Goal: Information Seeking & Learning: Learn about a topic

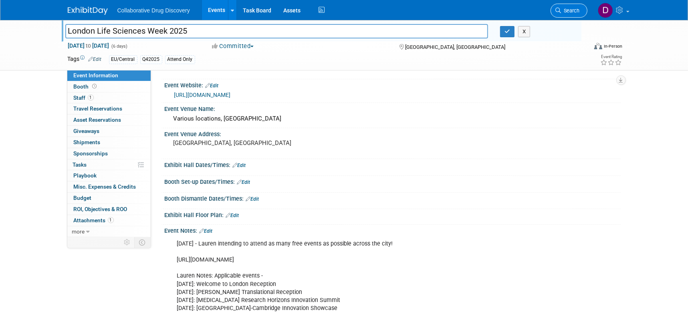
click at [563, 11] on span "Search" at bounding box center [570, 11] width 18 height 6
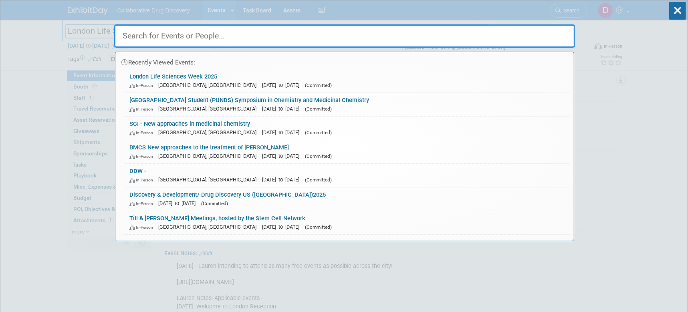
paste input "https://www.collaborativedrug.com/techbio-2025"
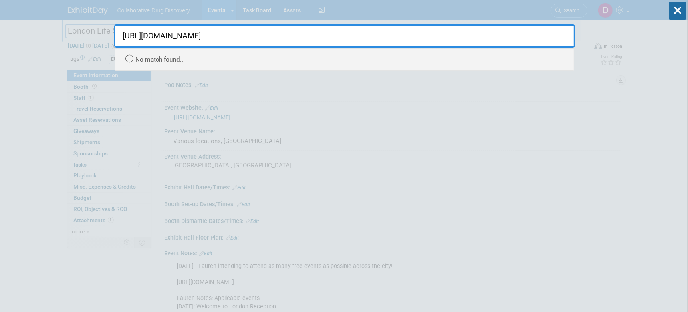
drag, startPoint x: 303, startPoint y: 34, endPoint x: -6, endPoint y: 39, distance: 309.4
click at [0, 39] on html "Collaborative Drug Discovery Events Add Event Bulk Upload Events Shareable Even…" at bounding box center [344, 156] width 688 height 312
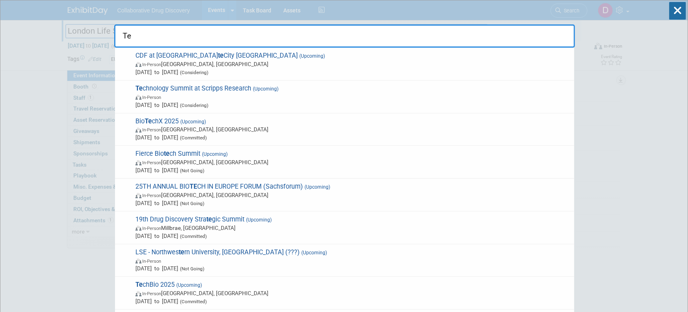
type input "T"
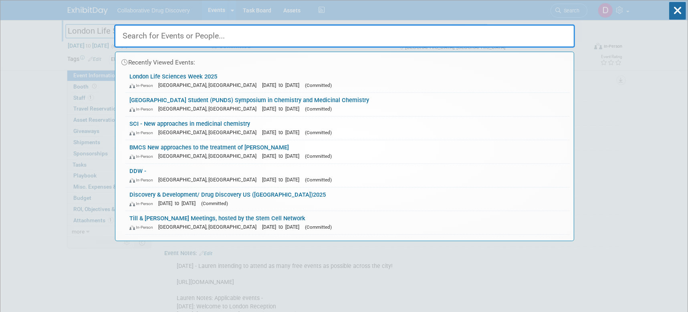
paste input "TechBio 2025"
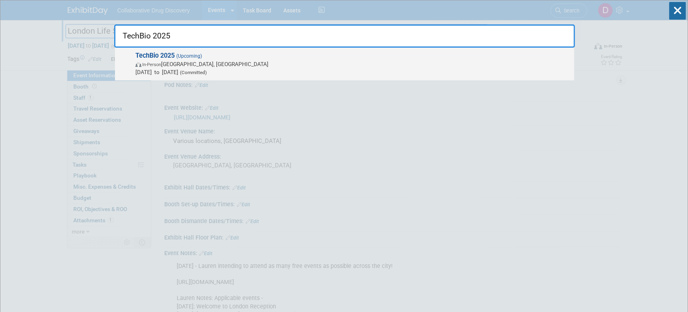
click at [164, 69] on span "Oct 16, 2025 to Oct 16, 2025 (Committed)" at bounding box center [352, 72] width 435 height 8
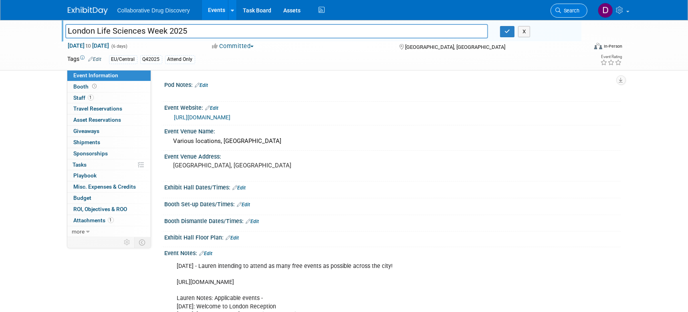
click at [567, 9] on span "Search" at bounding box center [570, 11] width 18 height 6
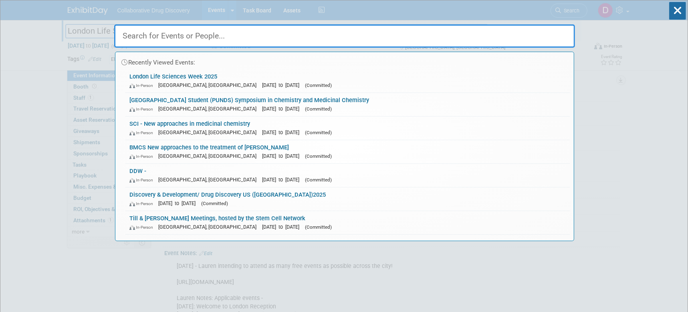
paste input "Biofit 2025"
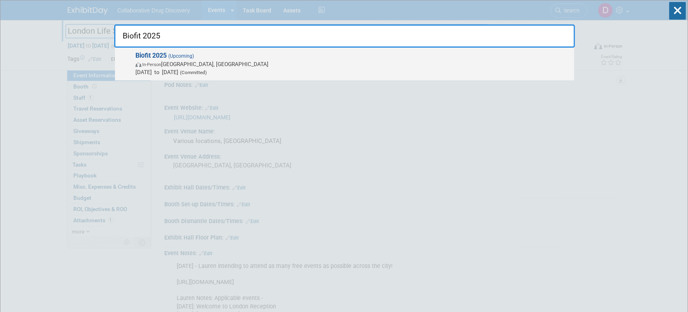
type input "Biofit 2025"
click at [147, 70] on span "Dec 2, 2025 to Dec 3, 2025 (Committed)" at bounding box center [352, 72] width 435 height 8
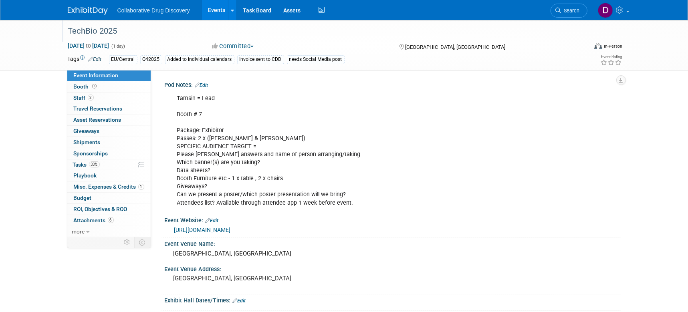
click at [91, 34] on div "TechBio 2025" at bounding box center [320, 31] width 510 height 14
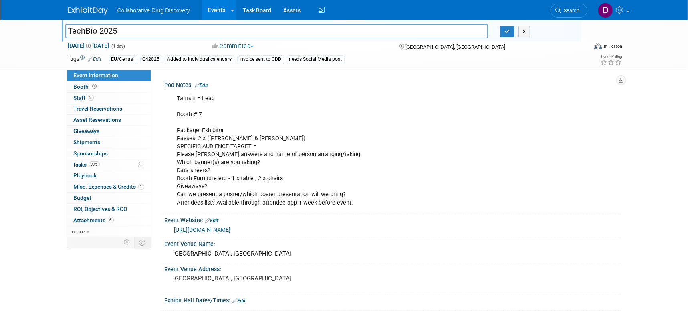
click at [91, 34] on input "TechBio 2025" at bounding box center [276, 31] width 423 height 14
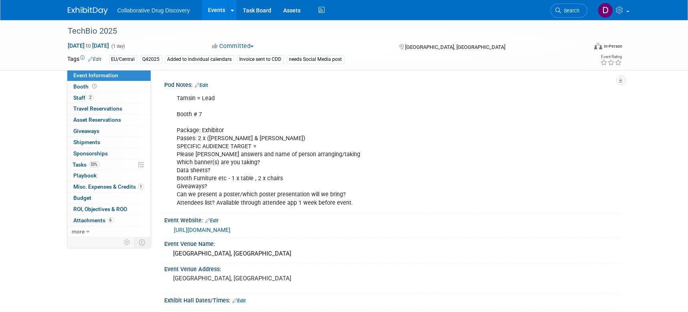
scroll to position [73, 0]
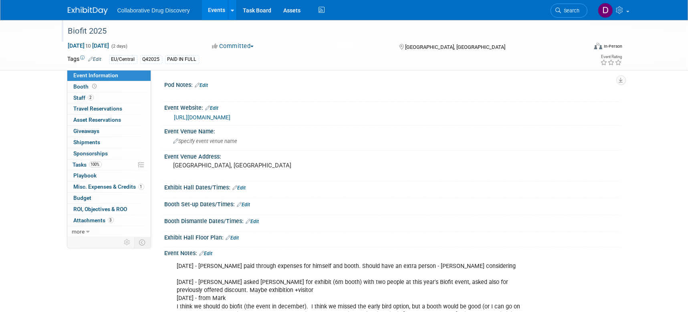
click at [89, 30] on div "Biofit 2025" at bounding box center [320, 31] width 510 height 14
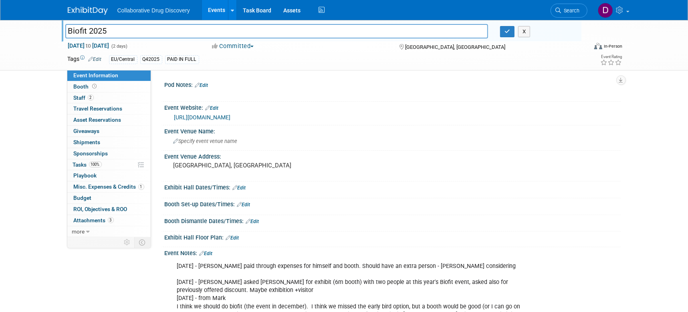
click at [89, 30] on input "Biofit 2025" at bounding box center [276, 31] width 423 height 14
click at [567, 11] on span "Search" at bounding box center [570, 11] width 18 height 6
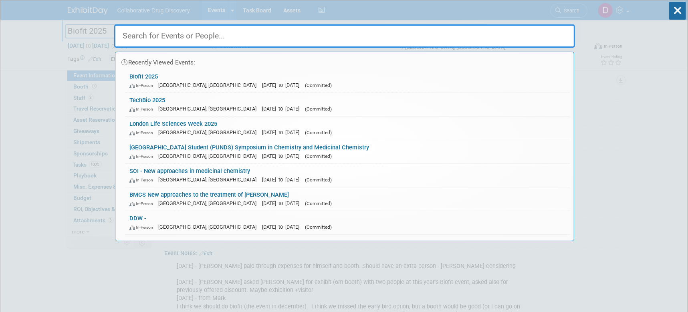
paste input "Pitchfest 2025 - Yale (Blavatnik)"
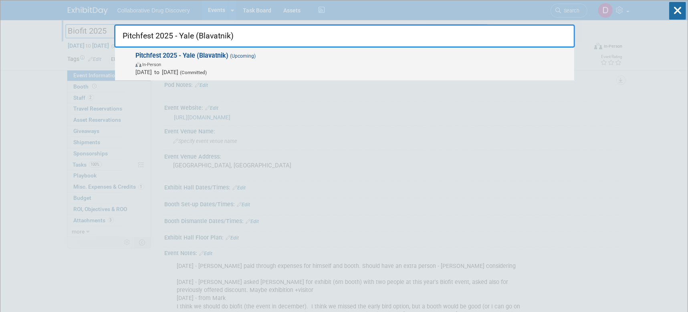
type input "Pitchfest 2025 - Yale (Blavatnik)"
click at [166, 73] on span "Dec 4, 2025 to Dec 4, 2025 (Committed)" at bounding box center [352, 72] width 435 height 8
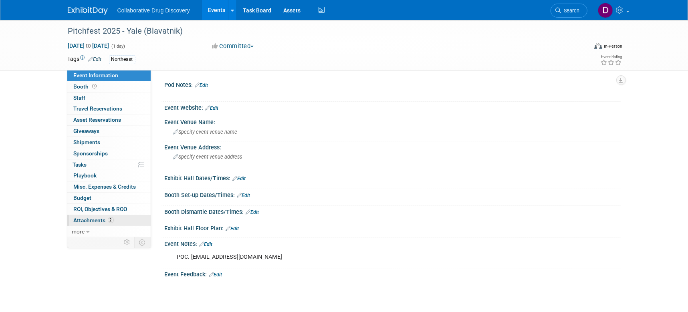
click at [104, 221] on span "Attachments 2" at bounding box center [94, 220] width 40 height 6
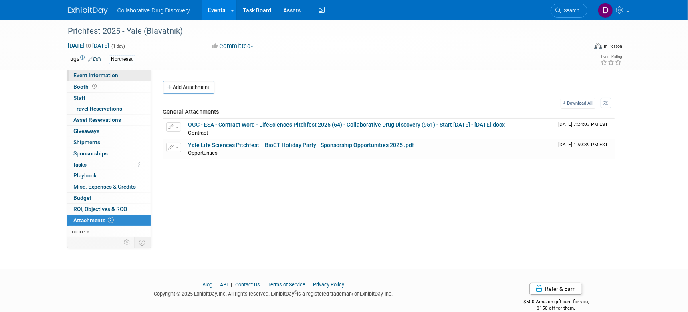
click at [111, 77] on span "Event Information" at bounding box center [96, 75] width 45 height 6
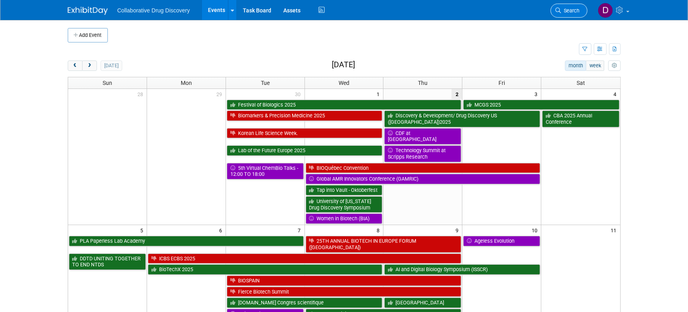
click at [573, 12] on span "Search" at bounding box center [570, 11] width 18 height 6
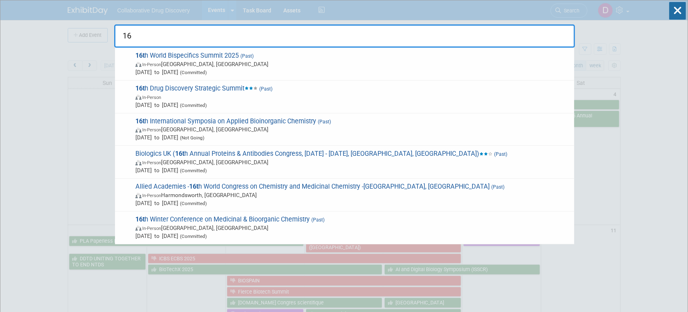
type input "1"
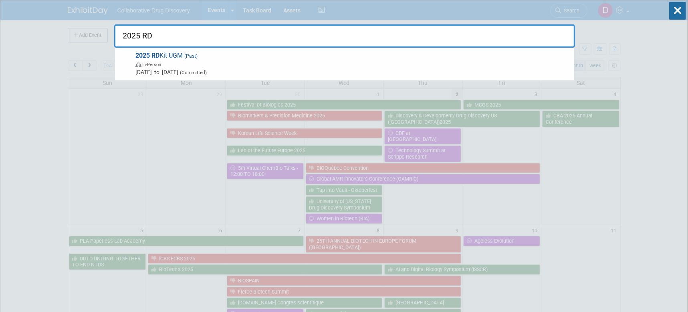
click at [304, 37] on input "2025 RD" at bounding box center [344, 35] width 461 height 23
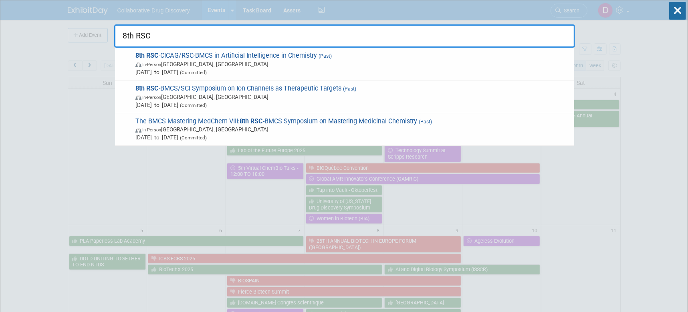
click at [454, 25] on input "8th RSC" at bounding box center [344, 35] width 461 height 23
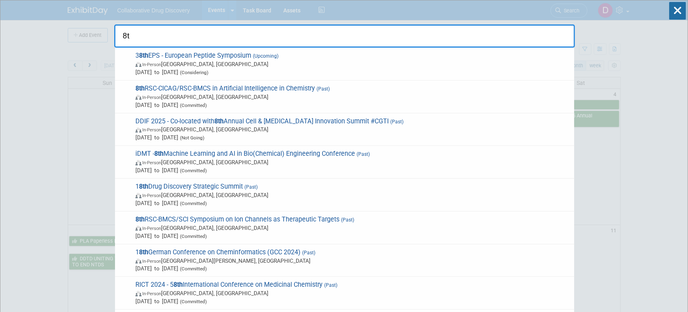
type input "8"
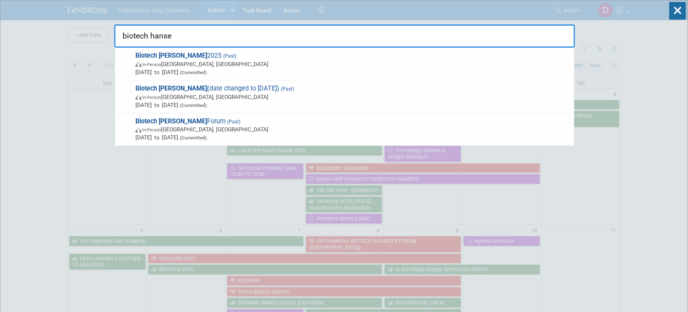
click at [202, 37] on input "biotech hanse" at bounding box center [344, 35] width 461 height 23
click at [202, 38] on input "biotech hanse" at bounding box center [344, 35] width 461 height 23
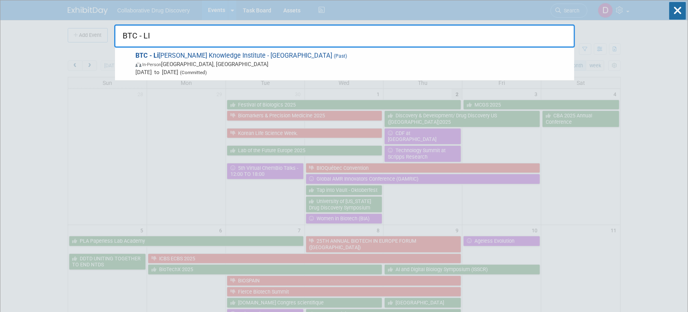
click at [552, 37] on input "BTC - LI" at bounding box center [344, 35] width 461 height 23
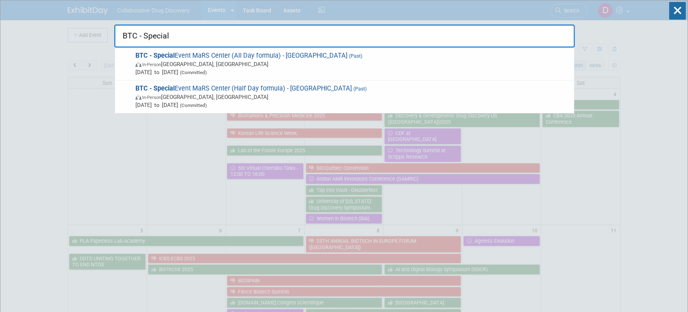
click at [166, 36] on input "BTC - Special" at bounding box center [344, 35] width 461 height 23
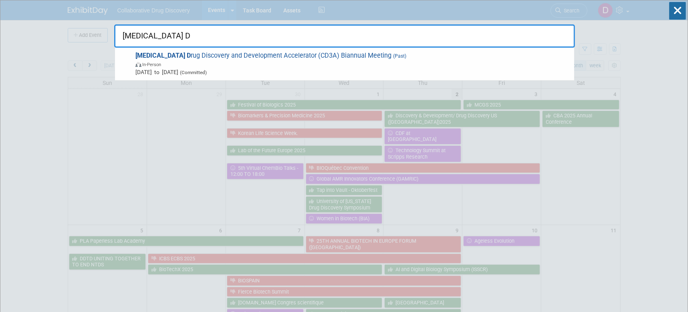
type input "Cancer Dr"
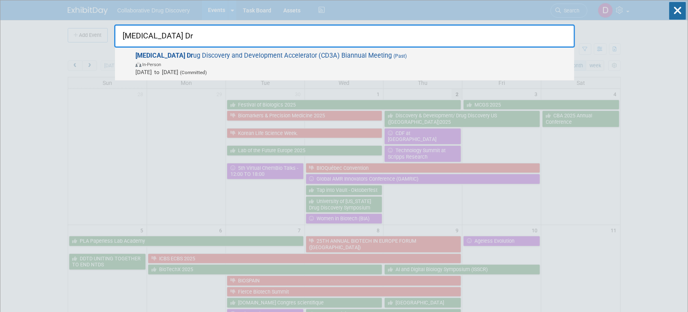
click at [186, 60] on span "In-Person" at bounding box center [352, 64] width 435 height 8
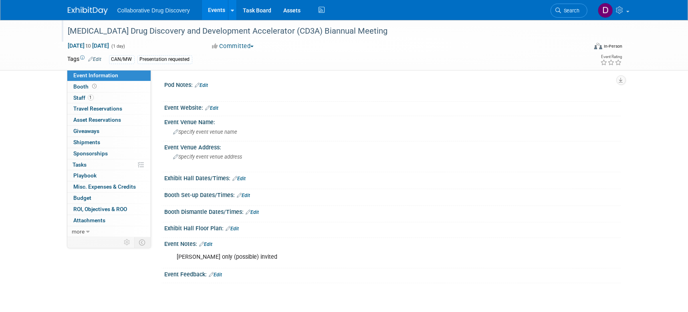
click at [148, 34] on div "Cancer Drug Discovery and Development Accelerator (CD3A) Biannual Meeting" at bounding box center [320, 31] width 510 height 14
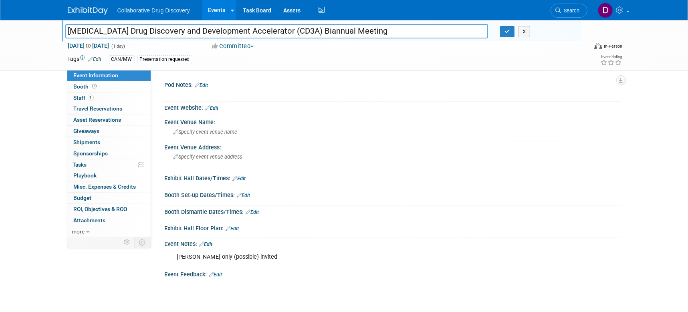
click at [148, 34] on input "Cancer Drug Discovery and Development Accelerator (CD3A) Biannual Meeting" at bounding box center [276, 31] width 423 height 14
click at [273, 30] on input "[MEDICAL_DATA] Drug Discovery and Development Accelerator (CD3A) Biannual Meeti…" at bounding box center [276, 31] width 423 height 14
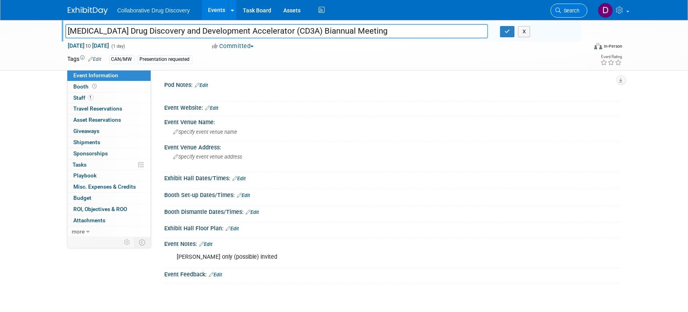
click at [571, 12] on span "Search" at bounding box center [570, 11] width 18 height 6
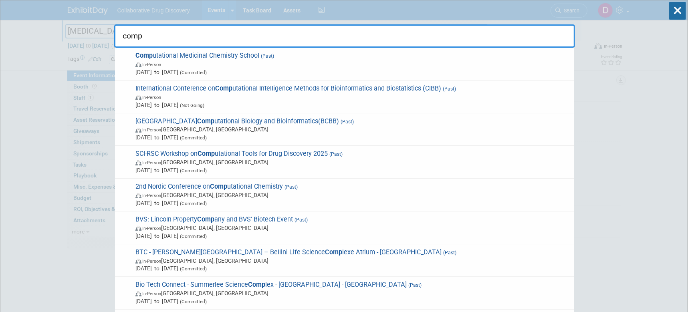
type input "compu"
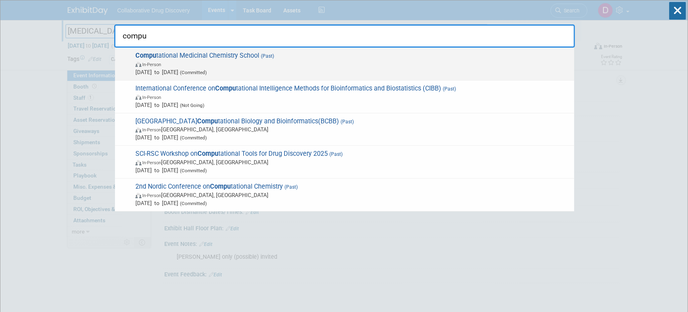
click at [318, 59] on span "Compu tational Medicinal Chemistry School (Past) In-Person Sep 10, 2025 to Sep …" at bounding box center [351, 64] width 437 height 24
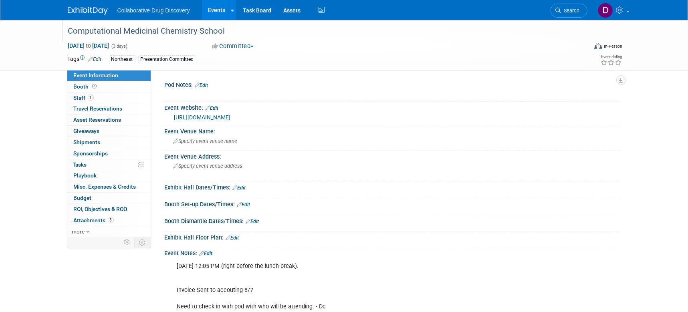
click at [156, 31] on div "Computational Medicinal Chemistry School" at bounding box center [320, 31] width 510 height 14
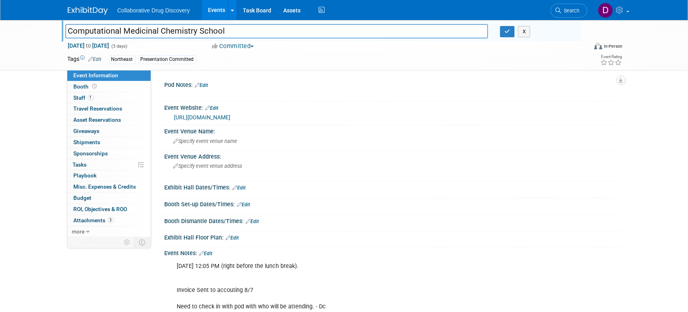
click at [156, 31] on input "Computational Medicinal Chemistry School" at bounding box center [276, 31] width 423 height 14
click at [579, 12] on span "Search" at bounding box center [570, 11] width 18 height 6
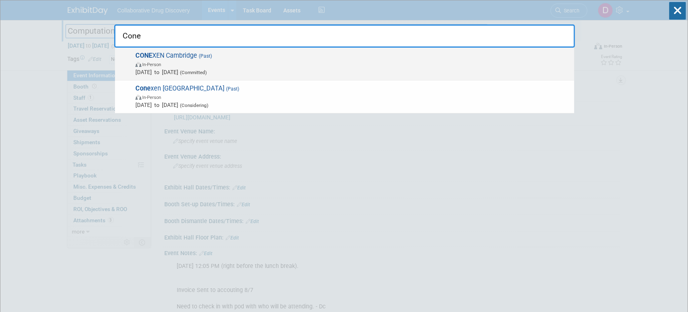
type input "Cone"
click at [153, 69] on span "Sep 17, 2025 to Sep 17, 2025 (Committed)" at bounding box center [352, 72] width 435 height 8
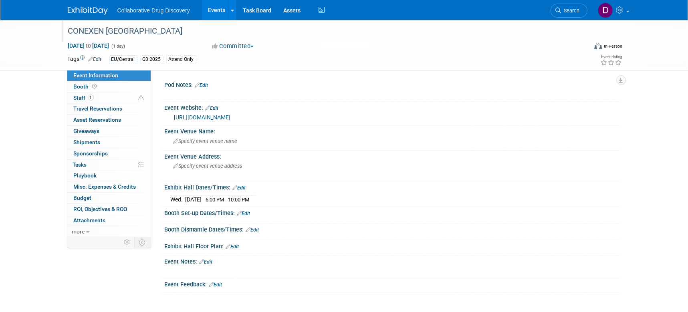
click at [119, 35] on div "CONEXEN [GEOGRAPHIC_DATA]" at bounding box center [320, 31] width 510 height 14
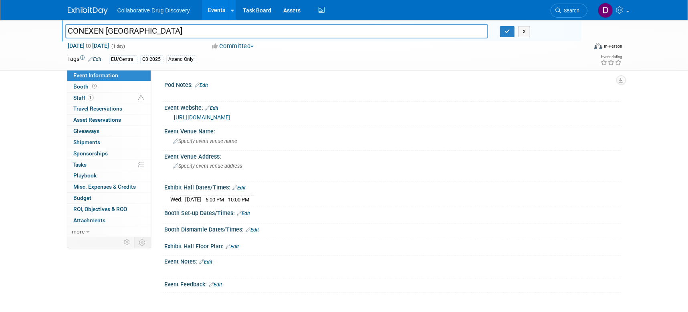
click at [119, 35] on input "CONEXEN [GEOGRAPHIC_DATA]" at bounding box center [276, 31] width 423 height 14
click at [118, 35] on input "CONEXEN [GEOGRAPHIC_DATA]" at bounding box center [276, 31] width 423 height 14
click at [567, 12] on span "Search" at bounding box center [570, 11] width 18 height 6
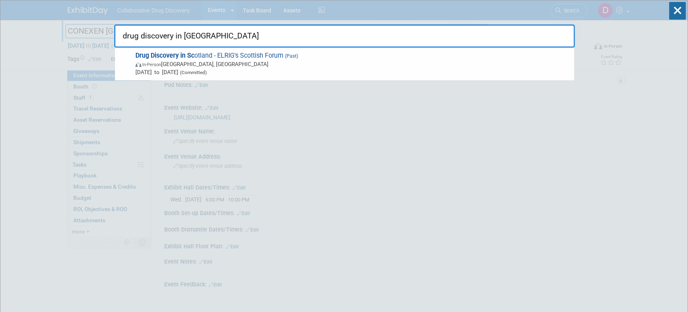
click at [178, 36] on input "drug discovery in sc" at bounding box center [344, 35] width 461 height 23
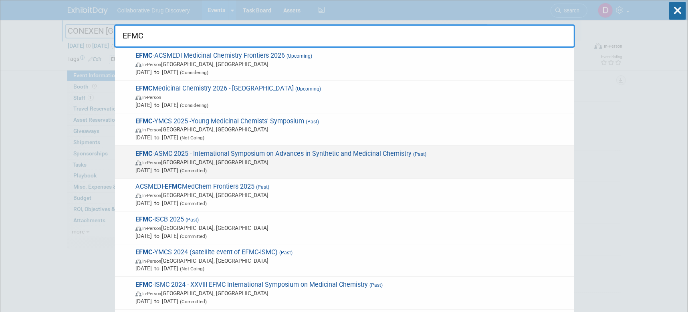
type input "EFMC"
click at [260, 168] on span "Aug 31, 2025 to Sep 4, 2025 (Committed)" at bounding box center [352, 170] width 435 height 8
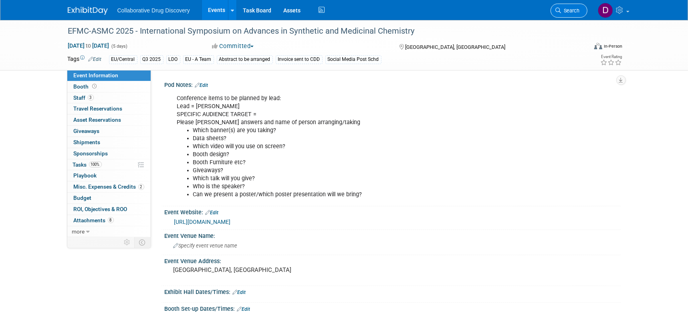
click at [557, 13] on link "Search" at bounding box center [569, 11] width 37 height 14
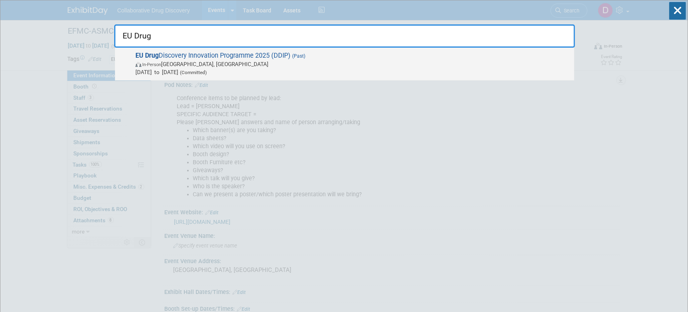
type input "EU Drug"
click at [307, 60] on span "In-Person Barcelona, Spain" at bounding box center [352, 64] width 435 height 8
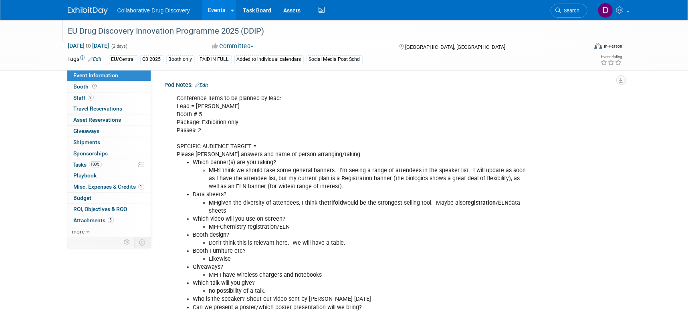
click at [210, 36] on div "EU Drug Discovery Innovation Programme 2025 (DDIP)" at bounding box center [320, 31] width 510 height 14
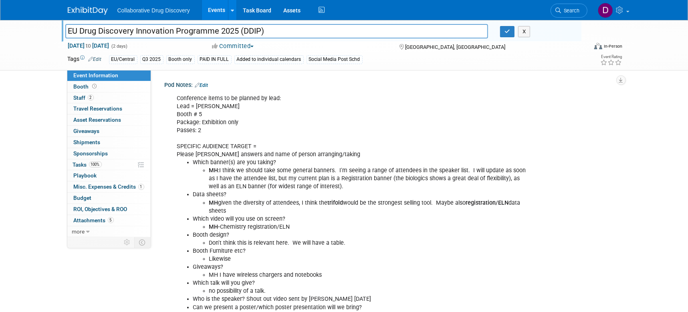
click at [210, 36] on input "EU Drug Discovery Innovation Programme 2025 (DDIP)" at bounding box center [276, 31] width 423 height 14
click at [577, 12] on span "Search" at bounding box center [570, 11] width 18 height 6
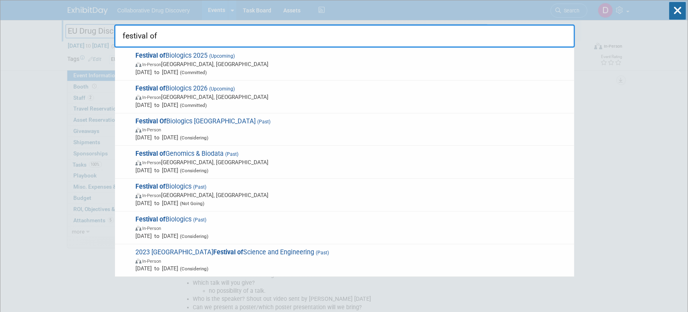
click at [273, 38] on input "festival of" at bounding box center [344, 35] width 461 height 23
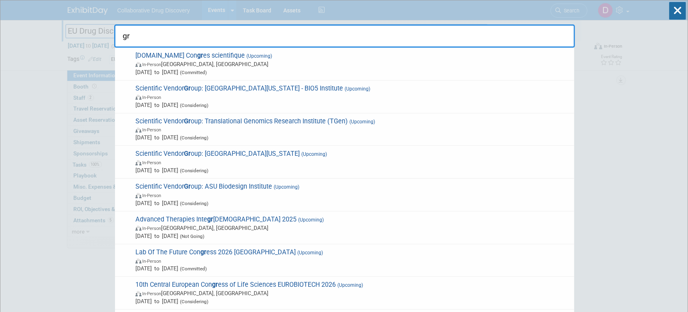
type input "g"
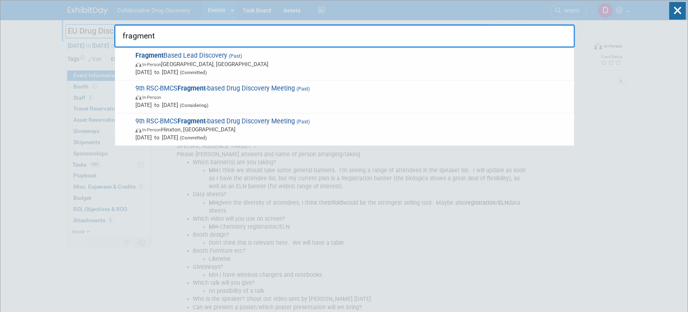
click at [378, 33] on input "fragment" at bounding box center [344, 35] width 461 height 23
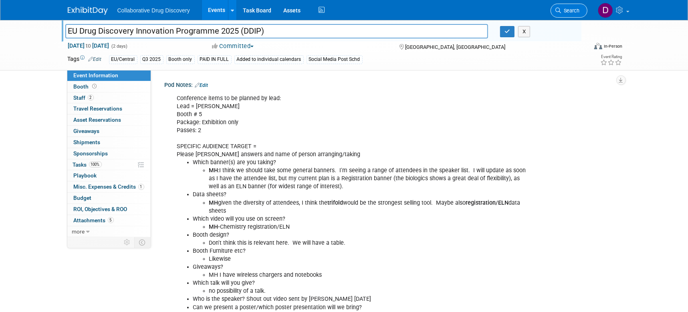
click at [560, 6] on link "Search" at bounding box center [569, 11] width 37 height 14
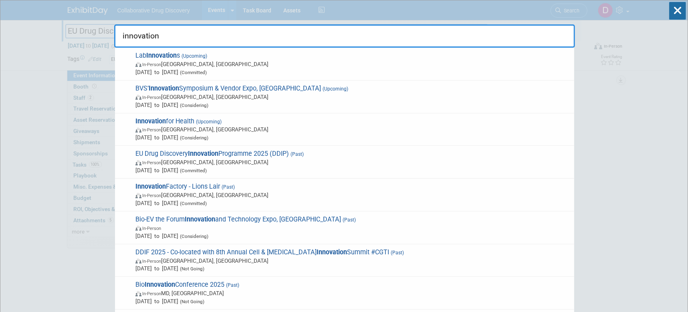
click at [293, 37] on input "innovation" at bounding box center [344, 35] width 461 height 23
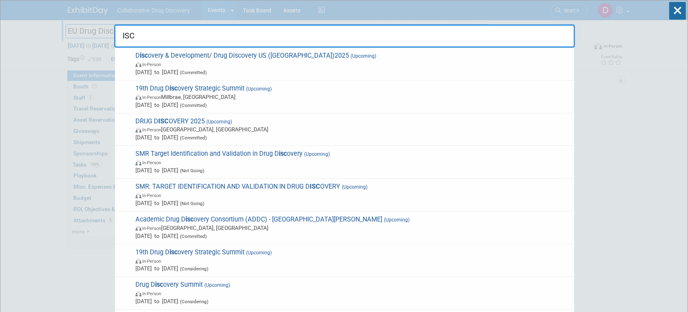
type input "ISCN"
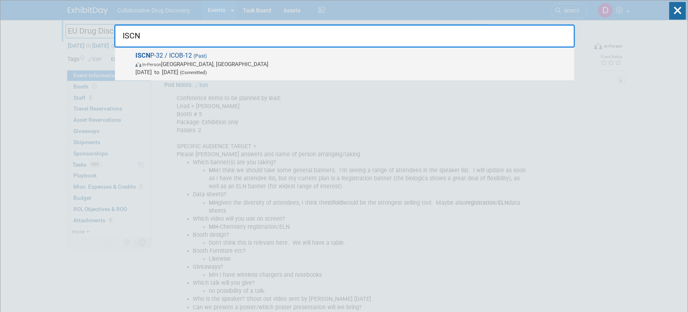
click at [192, 64] on span "In-Person Sydney, Australia" at bounding box center [352, 64] width 435 height 8
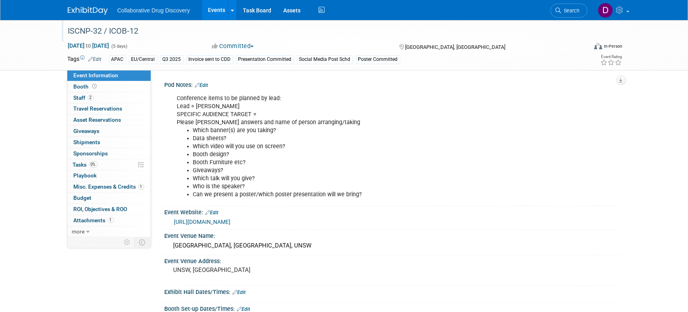
click at [104, 28] on div "ISCNP-32 / ICOB-12" at bounding box center [320, 31] width 510 height 14
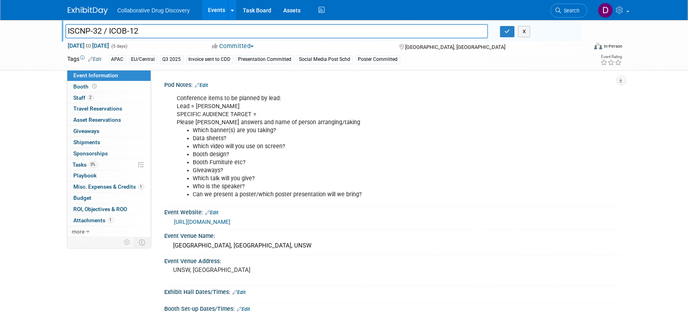
click at [104, 28] on input "ISCNP-32 / ICOB-12" at bounding box center [276, 31] width 423 height 14
click at [571, 11] on span "Search" at bounding box center [570, 11] width 18 height 6
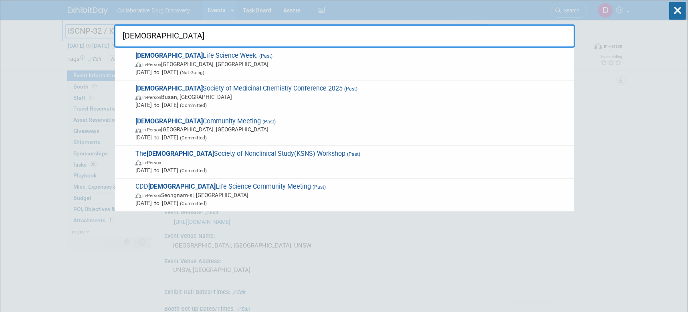
click at [495, 30] on input "Korean" at bounding box center [344, 35] width 461 height 23
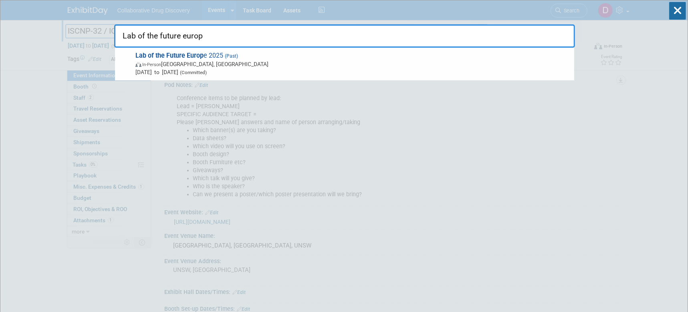
click at [531, 41] on input "Lab of the future europ" at bounding box center [344, 35] width 461 height 23
click at [525, 39] on input "Lab of the future europ" at bounding box center [344, 35] width 461 height 23
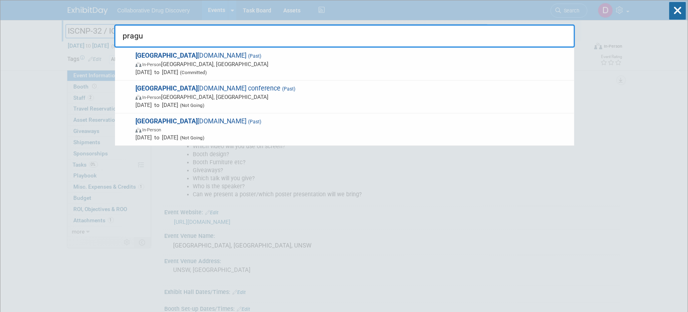
click at [201, 45] on input "pragu" at bounding box center [344, 35] width 461 height 23
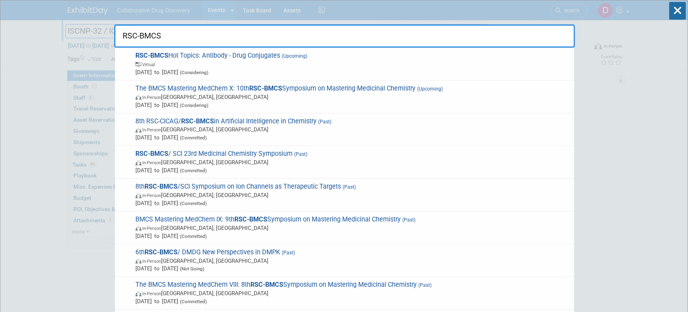
click at [152, 38] on input "RSC-BMCS" at bounding box center [344, 35] width 461 height 23
click at [151, 38] on input "RSC-BMCS" at bounding box center [344, 35] width 461 height 23
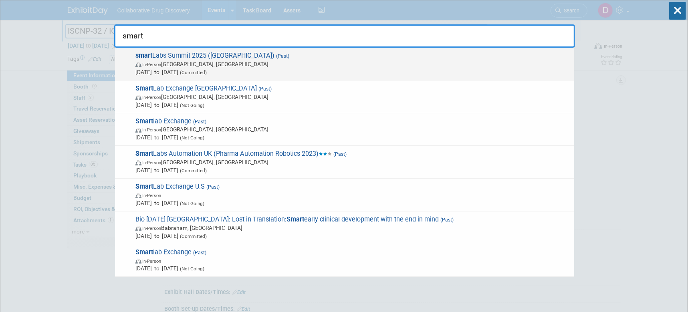
type input "smart"
click at [198, 79] on div "smart Labs Summit 2025 (Heidelberg) (Past) In-Person Heidelberg, Germany Sep 24…" at bounding box center [344, 64] width 459 height 33
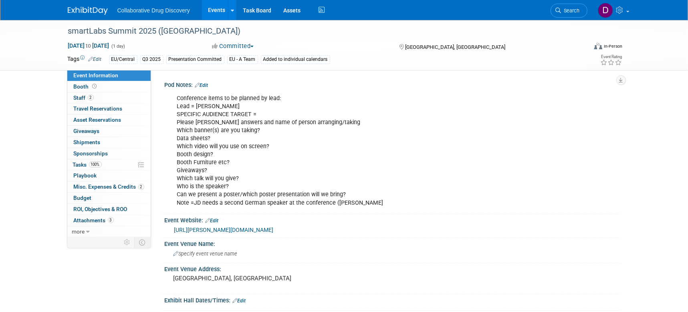
click at [125, 28] on div "smartLabs Summit 2025 ([GEOGRAPHIC_DATA])" at bounding box center [320, 31] width 510 height 14
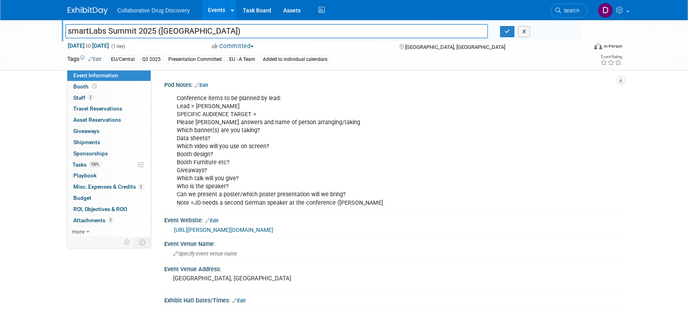
click at [125, 28] on input "smartLabs Summit 2025 ([GEOGRAPHIC_DATA])" at bounding box center [276, 31] width 423 height 14
click at [570, 16] on link "Search" at bounding box center [569, 11] width 37 height 14
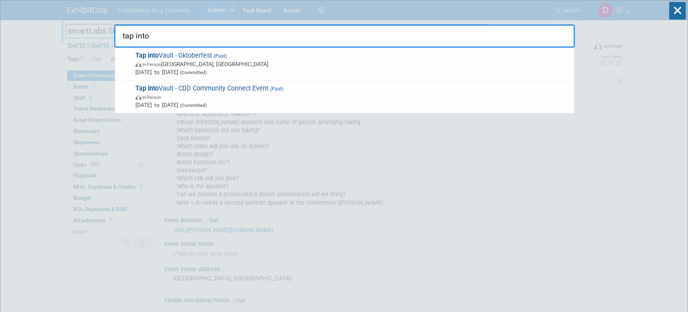
click at [525, 38] on input "tap into" at bounding box center [344, 35] width 461 height 23
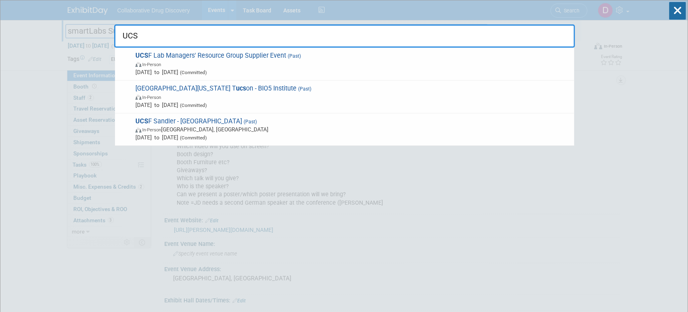
type input "UCSF"
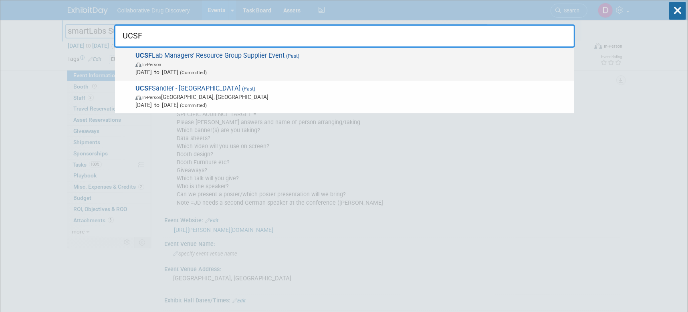
click at [171, 59] on span "UCSF Lab Managers' Resource Group Supplier Event (Past) In-Person Sep 3, 2025 t…" at bounding box center [351, 64] width 437 height 24
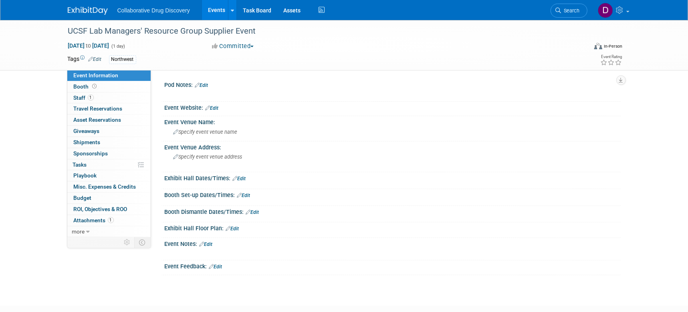
click at [142, 32] on div "UCSF Lab Managers' Resource Group Supplier Event" at bounding box center [320, 31] width 510 height 14
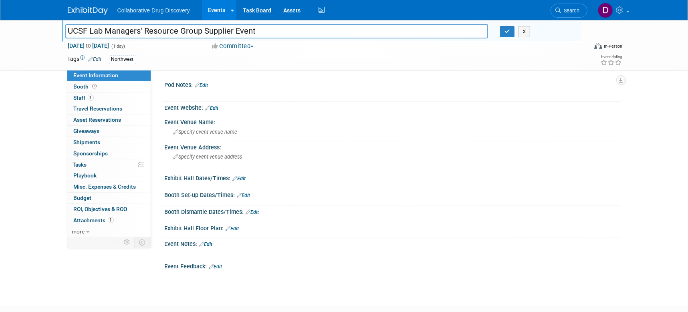
click at [142, 32] on input "UCSF Lab Managers' Resource Group Supplier Event" at bounding box center [276, 31] width 423 height 14
click at [564, 11] on span "Search" at bounding box center [570, 11] width 18 height 6
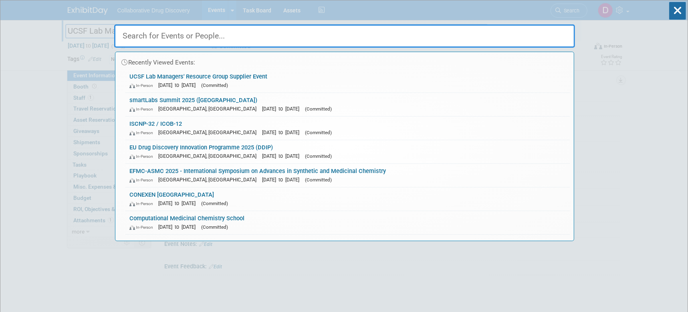
paste input "University of [US_STATE] Drug Discovery Symposium"
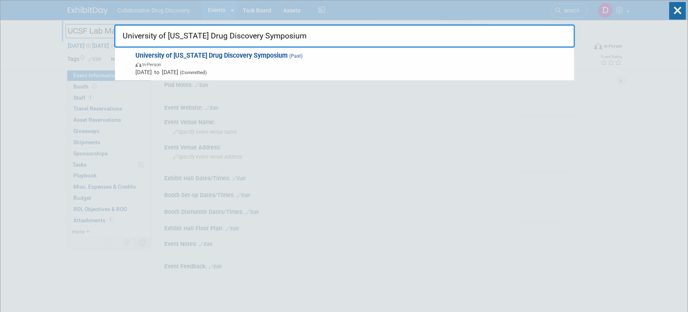
click at [336, 30] on input "University of [US_STATE] Drug Discovery Symposium" at bounding box center [344, 35] width 461 height 23
paste input "Toronto - AcceleratorFest"
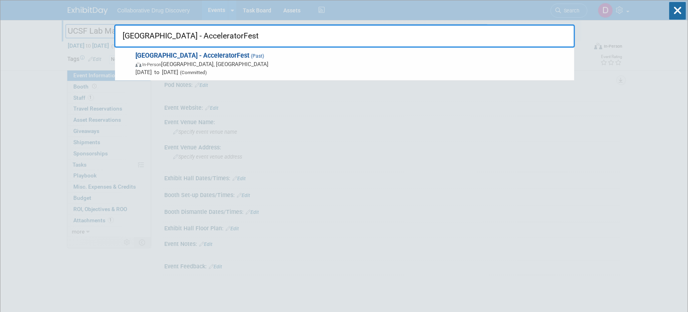
click at [460, 27] on input "University of Toronto - AcceleratorFest" at bounding box center [344, 35] width 461 height 23
click at [416, 24] on input "University of Toronto - AcceleratorFest" at bounding box center [344, 35] width 461 height 23
click at [415, 24] on input "University of Toronto - AcceleratorFest" at bounding box center [344, 35] width 461 height 23
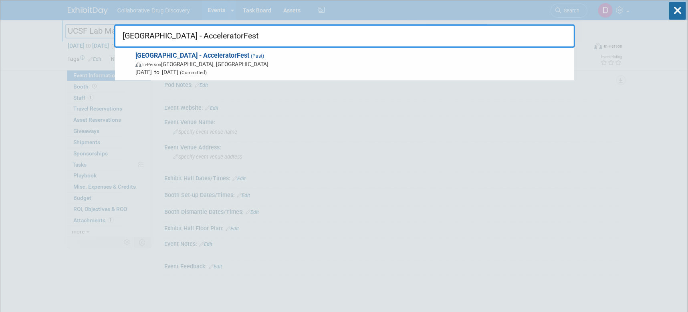
click at [415, 24] on input "University of Toronto - AcceleratorFest" at bounding box center [344, 35] width 461 height 23
paste input "ofT PRiME AI/ML Speaker Series"
click at [429, 31] on input "UofT PRiME AI/ML Speaker Series" at bounding box center [344, 35] width 461 height 23
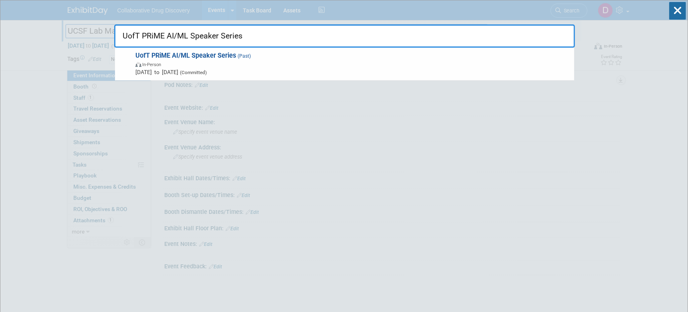
paste input "SpinUp Breakfast Social"
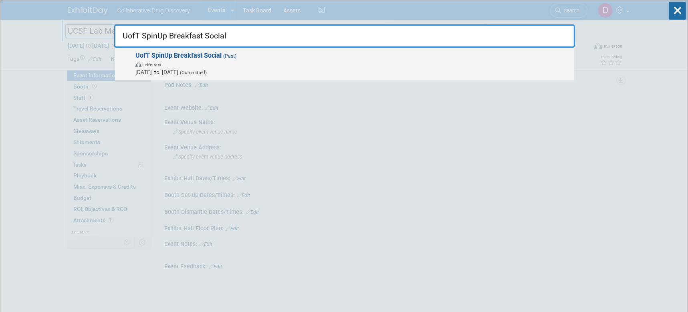
type input "UofT SpinUp Breakfast Social"
click at [251, 66] on span "In-Person" at bounding box center [352, 64] width 435 height 8
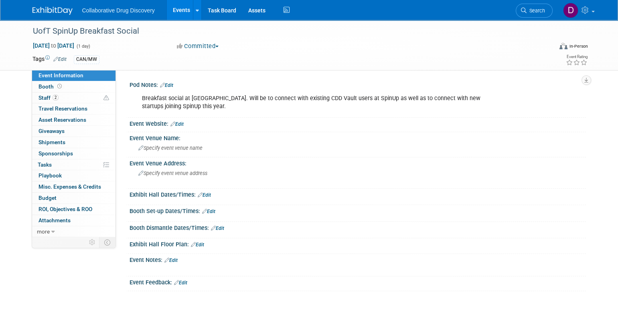
click at [28, 12] on div "Collaborative Drug Discovery Events Add Event Bulk Upload Events Shareable Even…" at bounding box center [308, 10] width 565 height 20
click at [41, 11] on img at bounding box center [52, 11] width 40 height 8
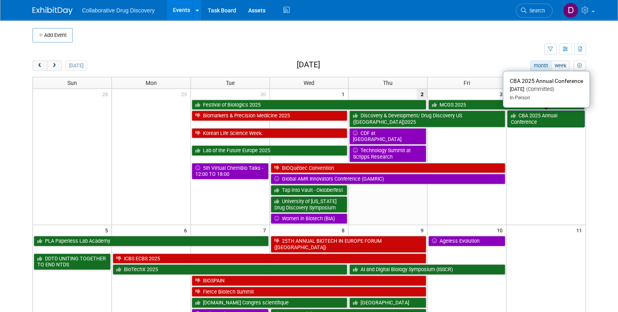
click at [535, 119] on link "CBA 2025 Annual Conference" at bounding box center [545, 119] width 77 height 16
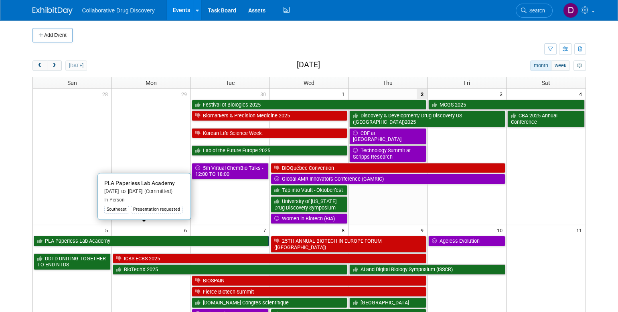
click at [105, 236] on link "PLA Paperless Lab Academy" at bounding box center [151, 241] width 235 height 10
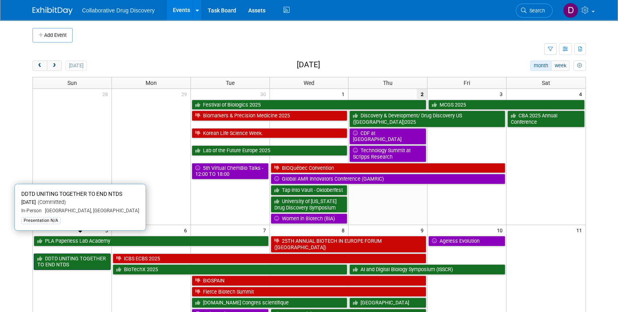
click at [61, 254] on link "DDTD UNITING TOGETHER TO END NTDS" at bounding box center [72, 262] width 77 height 16
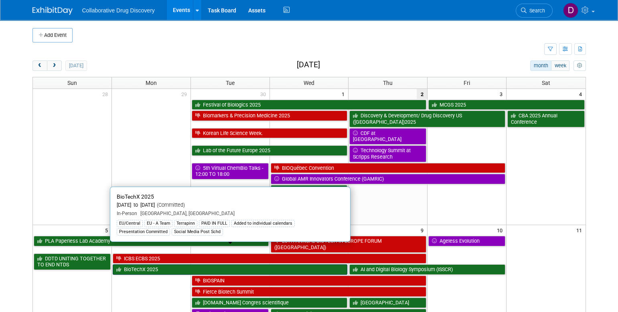
click at [140, 264] on link "BioTechX 2025" at bounding box center [230, 269] width 235 height 10
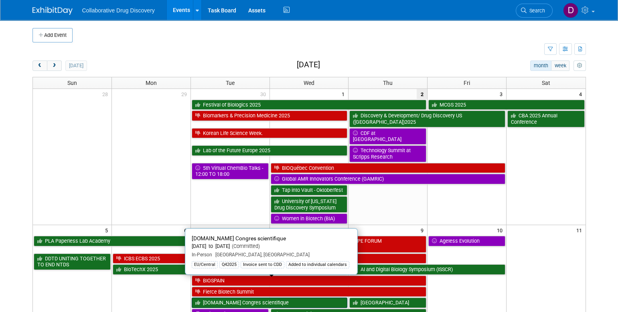
click at [212, 298] on link "[DOMAIN_NAME] Congres scientifique" at bounding box center [270, 303] width 156 height 10
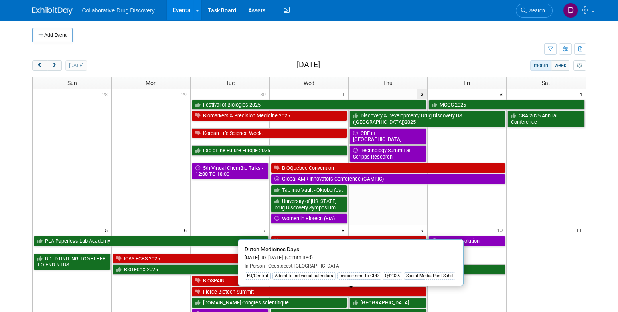
click at [295, 309] on link "Dutch Medicines Days" at bounding box center [349, 314] width 156 height 10
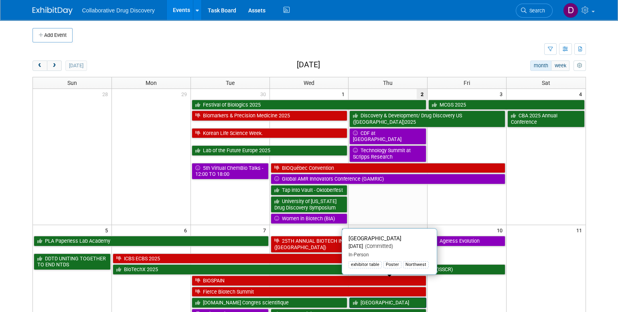
click at [370, 298] on link "[GEOGRAPHIC_DATA]" at bounding box center [387, 303] width 77 height 10
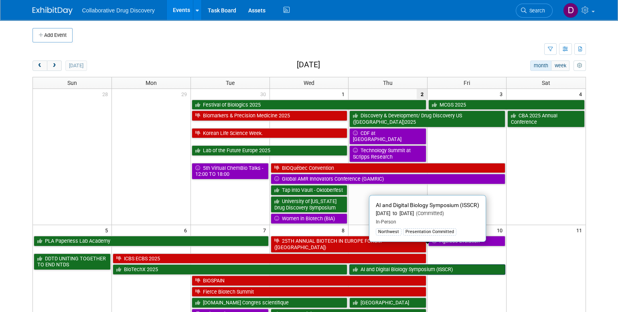
click at [386, 264] on link "AI and Digital Biology Symposium (ISSCR)" at bounding box center [427, 269] width 156 height 10
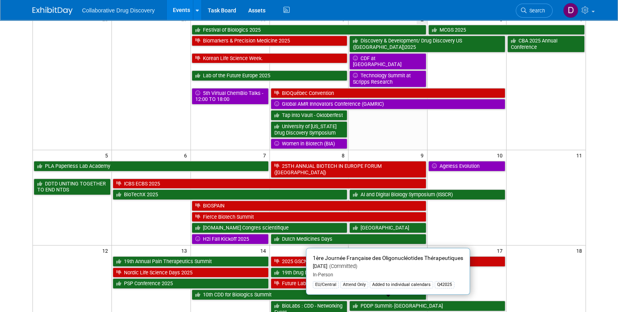
scroll to position [112, 0]
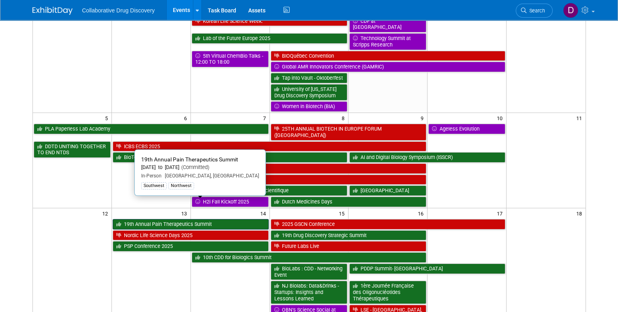
click at [141, 219] on link "19th Annual Pain Therapeutics Summit" at bounding box center [191, 224] width 156 height 10
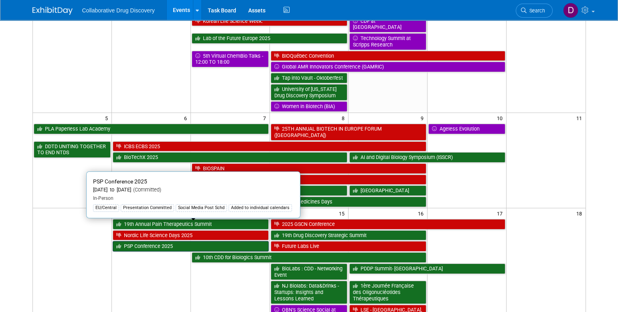
click at [129, 241] on link "PSP Conference 2025" at bounding box center [191, 246] width 156 height 10
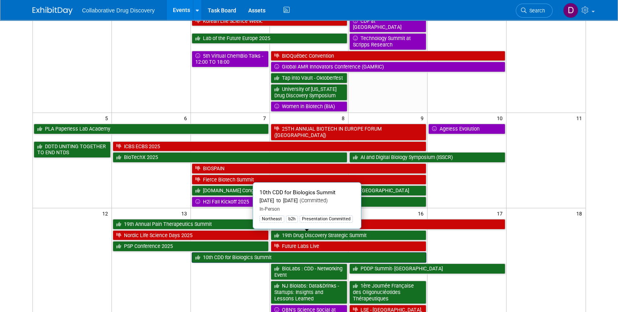
click at [230, 252] on link "10th CDD for Biologics Summit" at bounding box center [309, 257] width 235 height 10
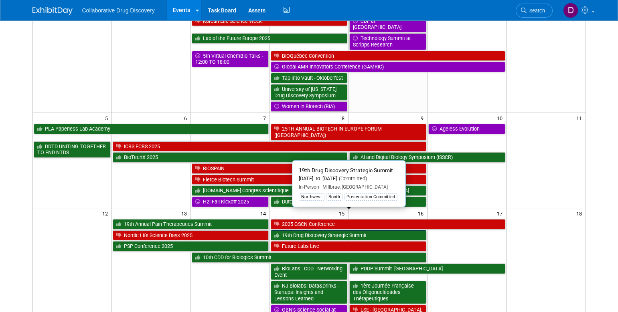
click at [348, 230] on link "19th Drug Discovery Strategic Summit" at bounding box center [349, 235] width 156 height 10
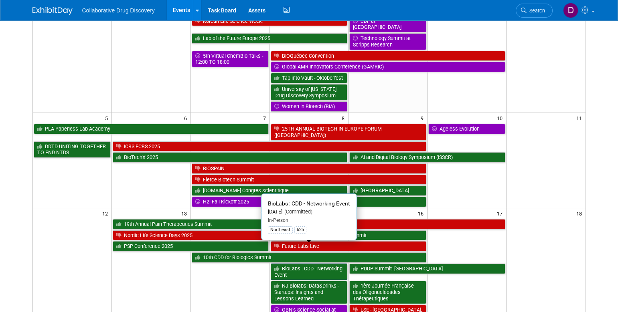
click at [322, 264] on link "BioLabs : CDD - Networking Event" at bounding box center [309, 272] width 77 height 16
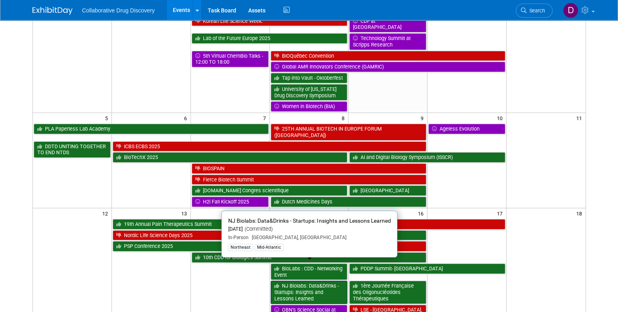
click at [307, 281] on link "NJ Biolabs: Data&Drinks - Startups: Insights and Lessons Learned" at bounding box center [309, 292] width 77 height 23
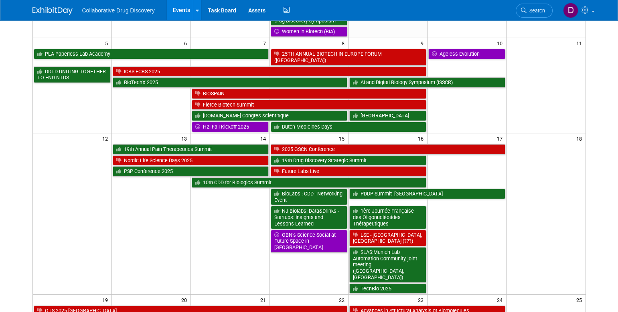
scroll to position [224, 0]
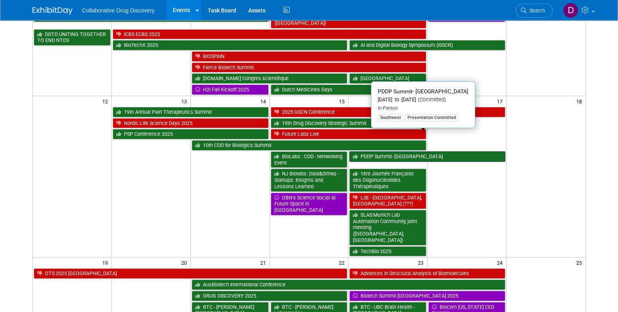
click at [386, 151] on link "PDDP Summit- [GEOGRAPHIC_DATA]" at bounding box center [427, 156] width 156 height 10
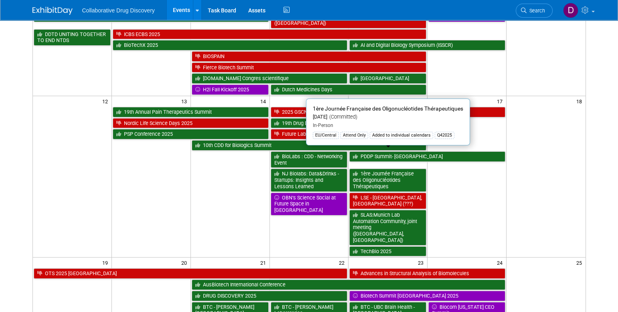
scroll to position [229, 0]
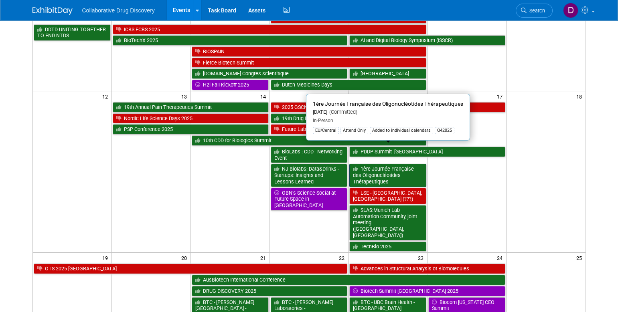
click at [378, 164] on link "1ère Journée Française des Oligonucléotides Thérapeutiques" at bounding box center [387, 175] width 77 height 23
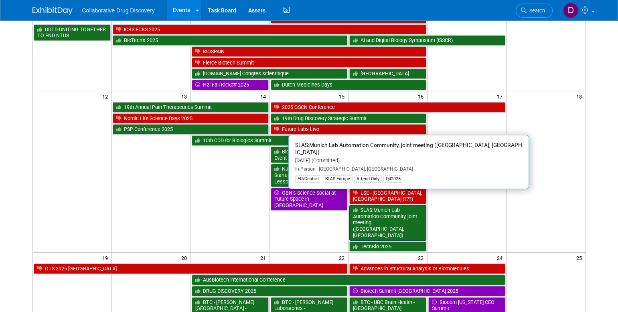
click at [378, 205] on link "SLAS:Munich Lab Automation Community, joint meeting ([GEOGRAPHIC_DATA], [GEOGRA…" at bounding box center [387, 223] width 77 height 36
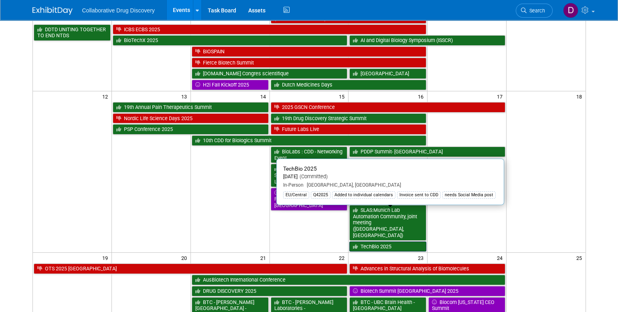
click at [380, 242] on link "TechBio 2025" at bounding box center [387, 247] width 77 height 10
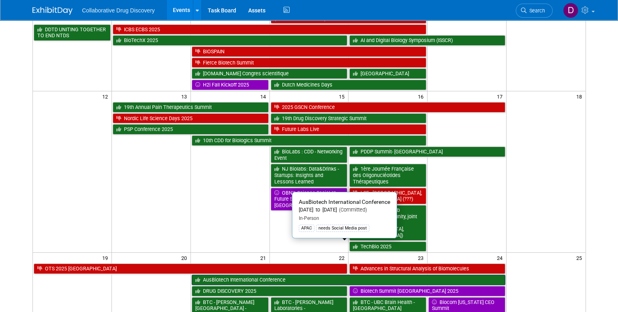
click at [218, 275] on link "AusBiotech International Conference" at bounding box center [348, 280] width 313 height 10
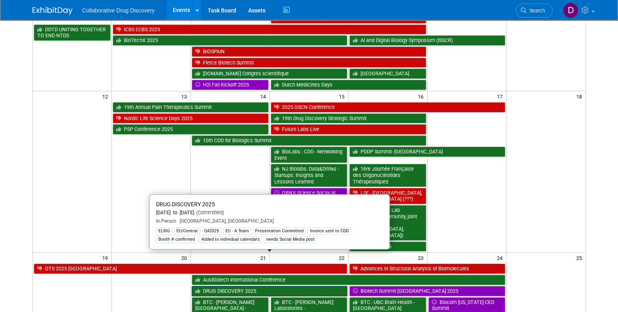
click at [242, 286] on link "DRUG DISCOVERY 2025" at bounding box center [270, 291] width 156 height 10
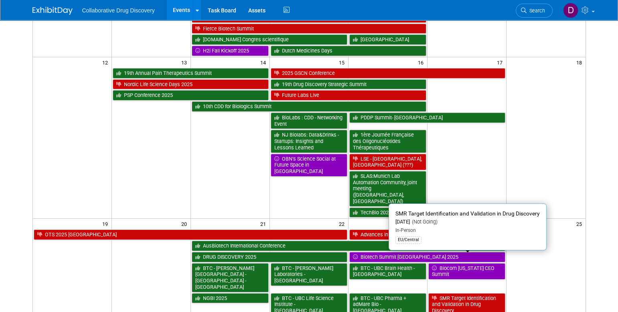
scroll to position [293, 0]
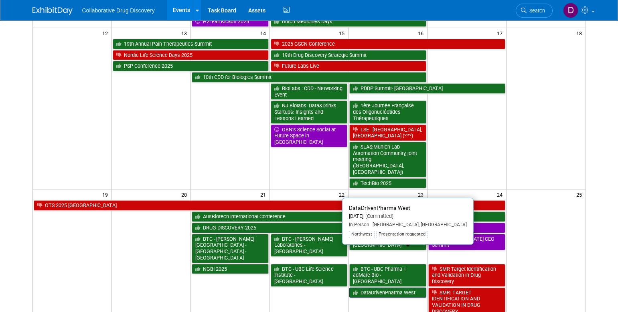
click at [399, 288] on link "DataDrivenPharma West" at bounding box center [387, 293] width 77 height 10
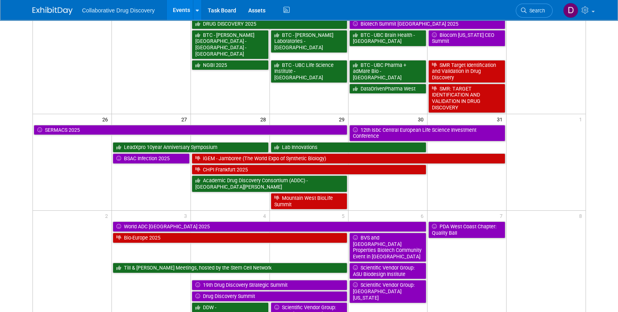
scroll to position [460, 0]
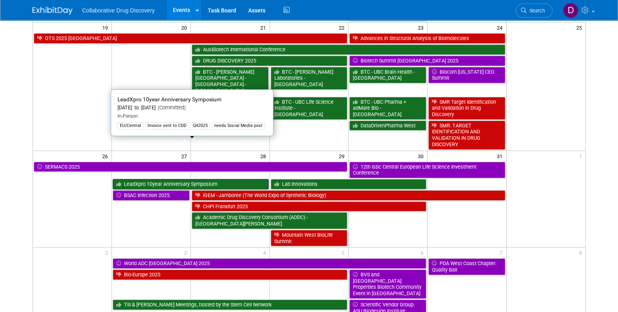
click at [141, 179] on link "LeadXpro 10year Anniversary Symposium" at bounding box center [191, 184] width 156 height 10
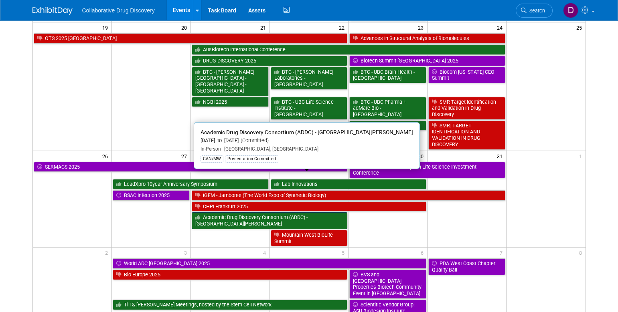
click at [234, 212] on link "Academic Drug Discovery Consortium (ADDC) - [GEOGRAPHIC_DATA][PERSON_NAME]" at bounding box center [270, 220] width 156 height 16
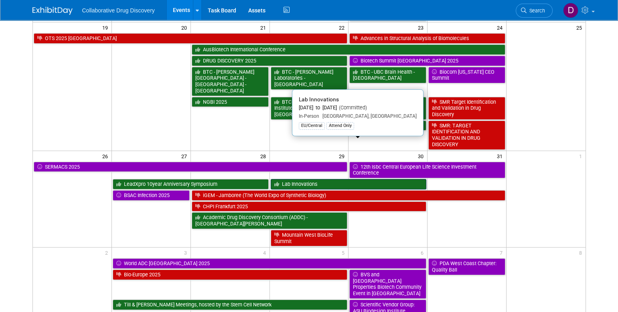
click at [295, 179] on link "Lab Innovations" at bounding box center [349, 184] width 156 height 10
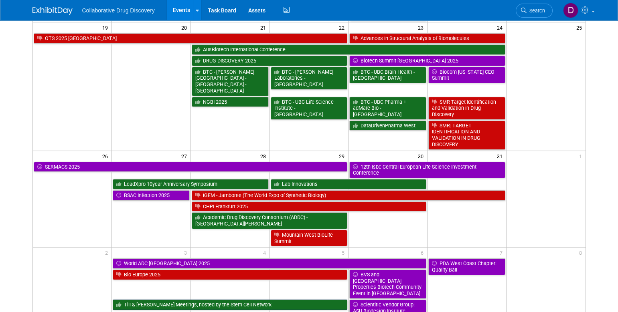
click at [162, 300] on link "Till & [PERSON_NAME] Meetings, hosted by the Stem Cell Network" at bounding box center [230, 305] width 235 height 10
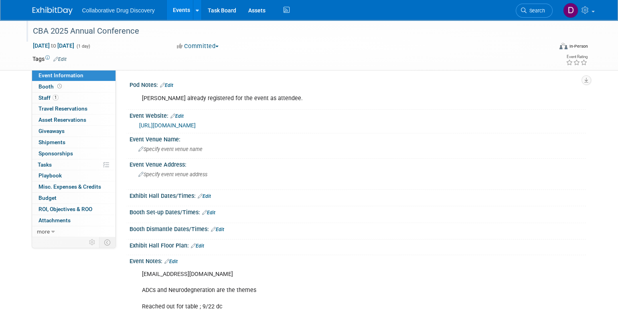
click at [123, 31] on div "CBA 2025 Annual Conference" at bounding box center [285, 31] width 510 height 14
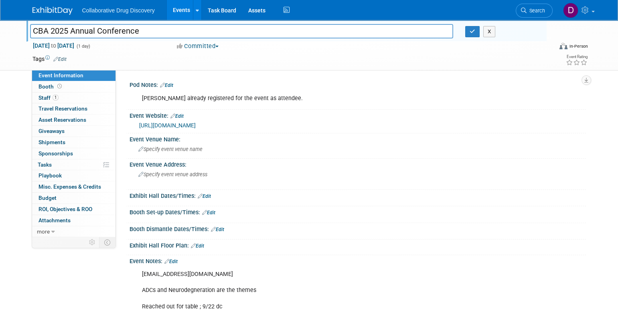
click at [123, 31] on input "CBA 2025 Annual Conference" at bounding box center [241, 31] width 423 height 14
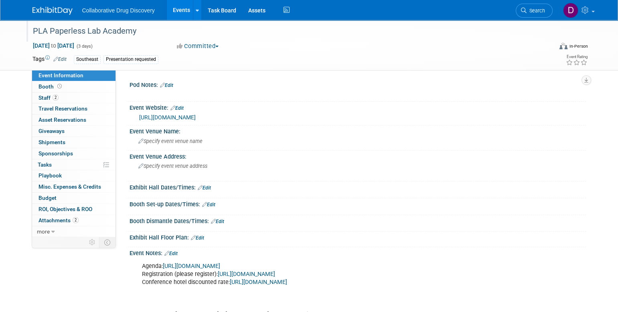
click at [67, 33] on div "PLA Paperless Lab Academy" at bounding box center [285, 31] width 510 height 14
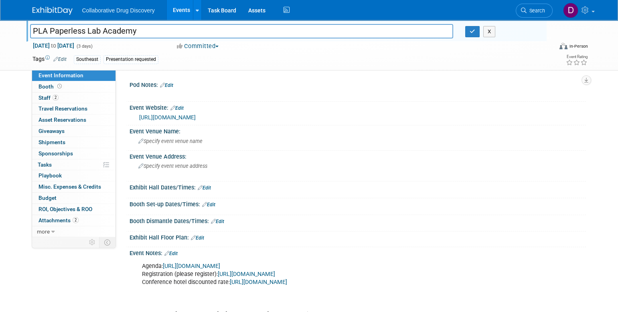
click at [67, 33] on input "PLA Paperless Lab Academy" at bounding box center [241, 31] width 423 height 14
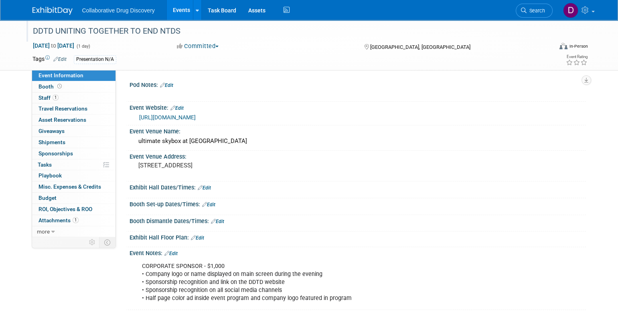
click at [65, 33] on div "DDTD UNITING TOGETHER TO END NTDS" at bounding box center [285, 31] width 510 height 14
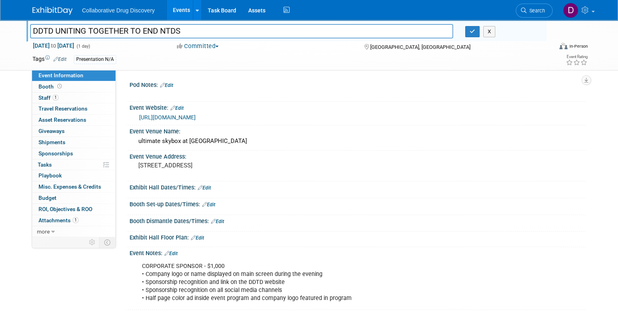
click at [65, 33] on input "DDTD UNITING TOGETHER TO END NTDS" at bounding box center [241, 31] width 423 height 14
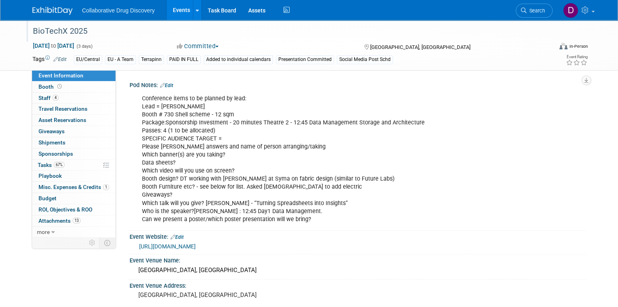
click at [79, 28] on div "BioTechX 2025" at bounding box center [285, 31] width 510 height 14
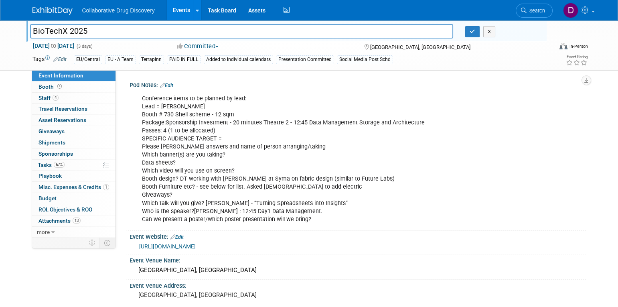
click at [79, 28] on input "BioTechX 2025" at bounding box center [241, 31] width 423 height 14
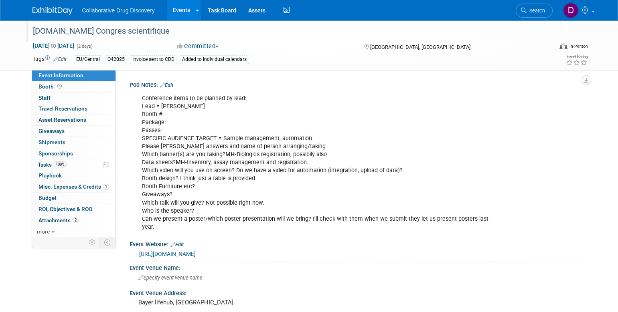
click at [90, 32] on div "[DOMAIN_NAME] Congres scientifique" at bounding box center [285, 31] width 510 height 14
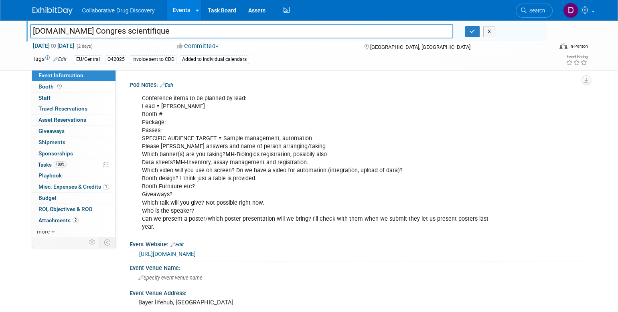
click at [90, 32] on input "[DOMAIN_NAME] Congres scientifique" at bounding box center [241, 31] width 423 height 14
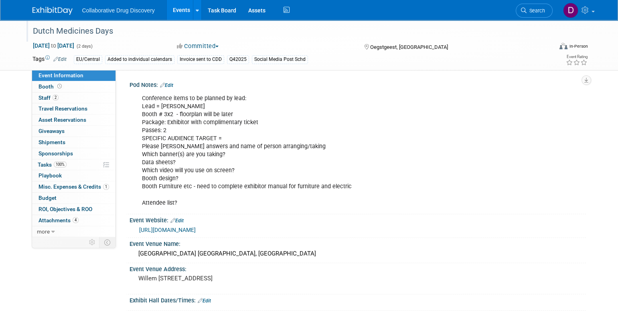
click at [56, 36] on div "Dutch Medicines Days" at bounding box center [285, 31] width 510 height 14
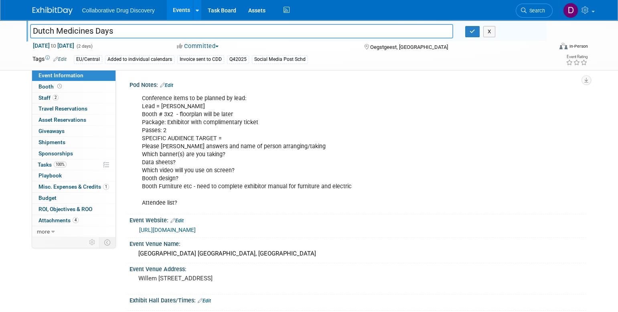
click at [56, 36] on input "Dutch Medicines Days" at bounding box center [241, 31] width 423 height 14
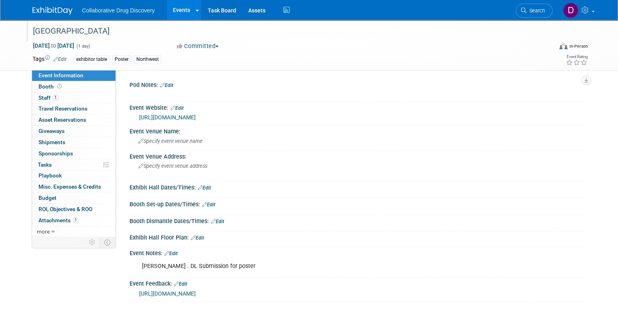
click at [61, 32] on div "[GEOGRAPHIC_DATA]" at bounding box center [285, 31] width 510 height 14
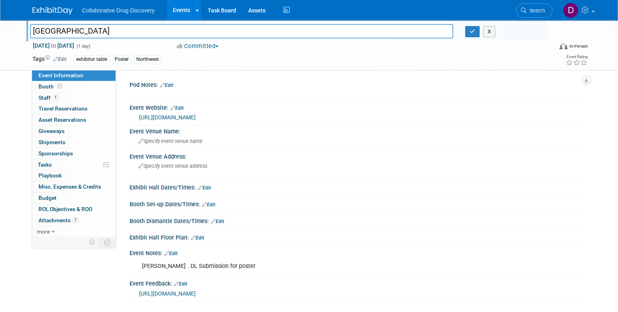
click at [61, 32] on input "[GEOGRAPHIC_DATA]" at bounding box center [241, 31] width 423 height 14
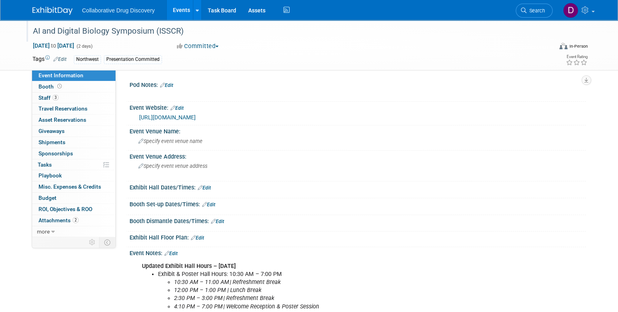
click at [78, 26] on div "AI and Digital Biology Symposium (ISSCR)" at bounding box center [285, 31] width 510 height 14
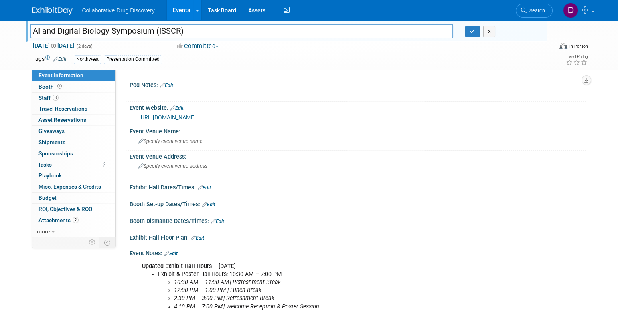
click at [78, 26] on input "AI and Digital Biology Symposium (ISSCR)" at bounding box center [241, 31] width 423 height 14
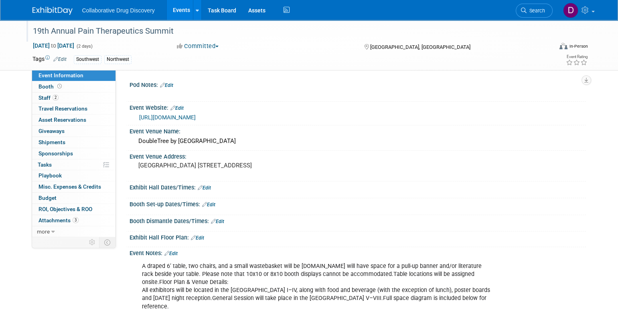
click at [67, 32] on div "19th Annual Pain Therapeutics Summit" at bounding box center [285, 31] width 510 height 14
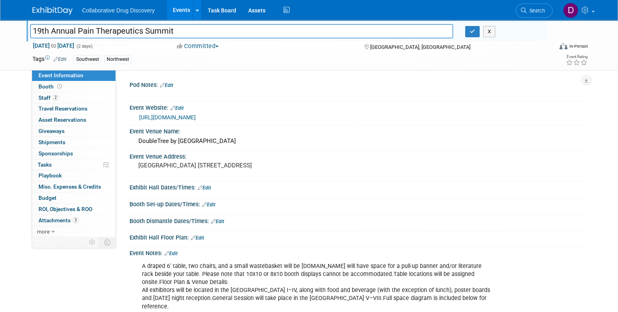
click at [67, 32] on input "19th Annual Pain Therapeutics Summit" at bounding box center [241, 31] width 423 height 14
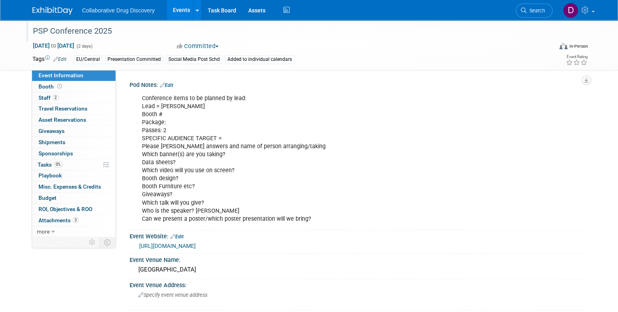
click at [67, 37] on div "PSP Conference 2025" at bounding box center [285, 31] width 510 height 14
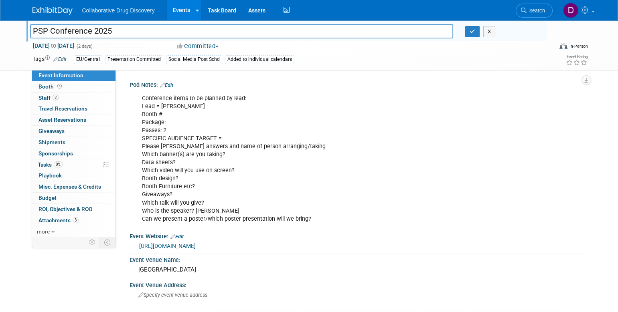
click at [67, 37] on input "PSP Conference 2025" at bounding box center [241, 31] width 423 height 14
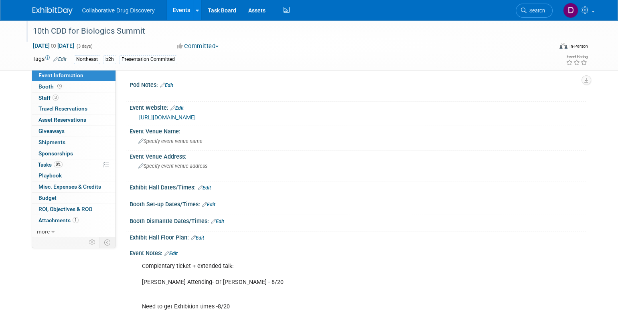
click at [63, 29] on div "10th CDD for Biologics Summit" at bounding box center [285, 31] width 510 height 14
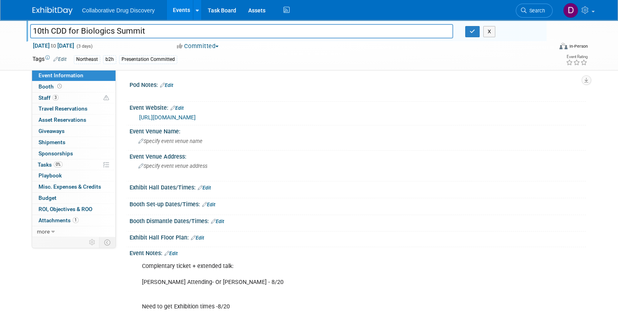
click at [63, 29] on input "10th CDD for Biologics Summit" at bounding box center [241, 31] width 423 height 14
click at [64, 29] on input "10th CDD for Biologics Summit" at bounding box center [241, 31] width 423 height 14
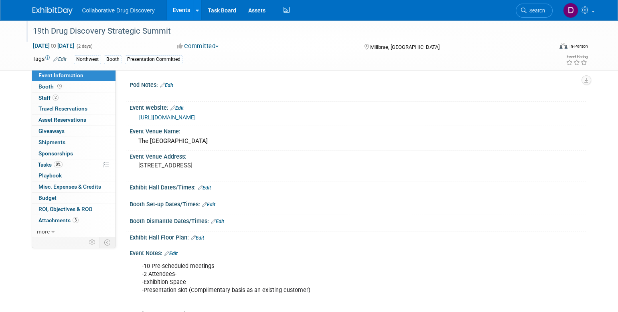
click at [83, 35] on div "19th Drug Discovery Strategic Summit" at bounding box center [285, 31] width 510 height 14
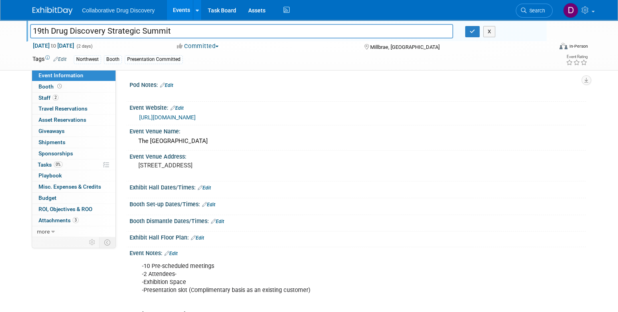
click at [83, 35] on input "19th Drug Discovery Strategic Summit" at bounding box center [241, 31] width 423 height 14
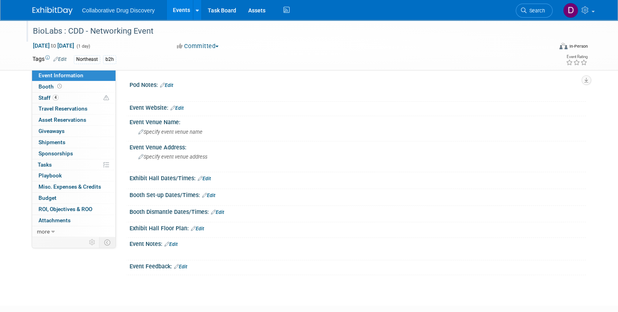
click at [96, 34] on div "BioLabs : CDD - Networking Event" at bounding box center [285, 31] width 510 height 14
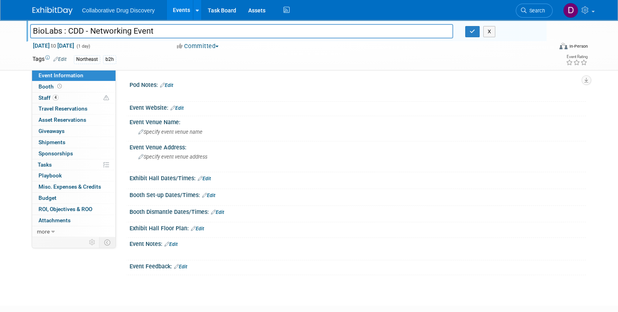
click at [96, 34] on input "BioLabs : CDD - Networking Event" at bounding box center [241, 31] width 423 height 14
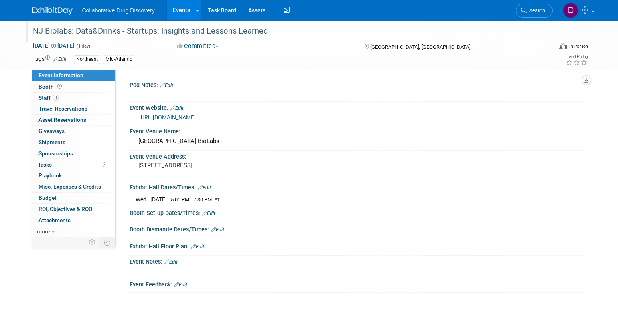
click at [74, 30] on div "NJ Biolabs: Data&Drinks - Startups: Insights and Lessons Learned" at bounding box center [285, 31] width 510 height 14
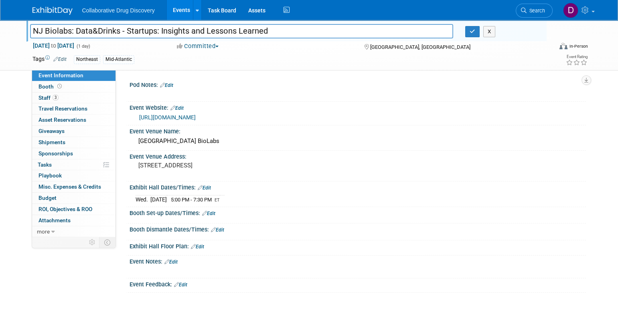
click at [74, 30] on input "NJ Biolabs: Data&Drinks - Startups: Insights and Lessons Learned" at bounding box center [241, 31] width 423 height 14
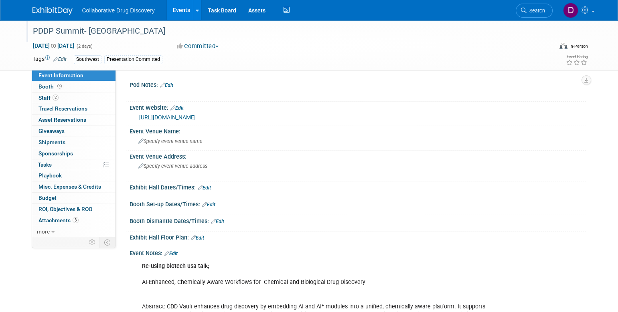
click at [50, 31] on div "PDDP Summit- San Diego" at bounding box center [285, 31] width 510 height 14
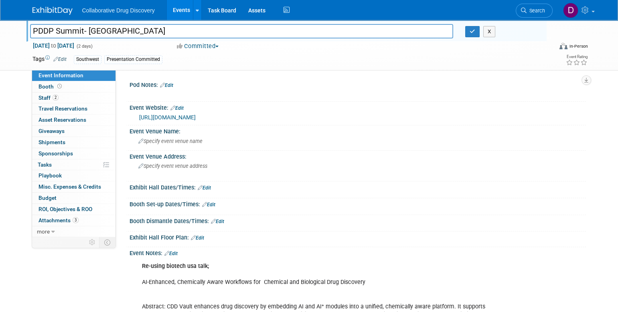
click at [50, 31] on input "PDDP Summit- San Diego" at bounding box center [241, 31] width 423 height 14
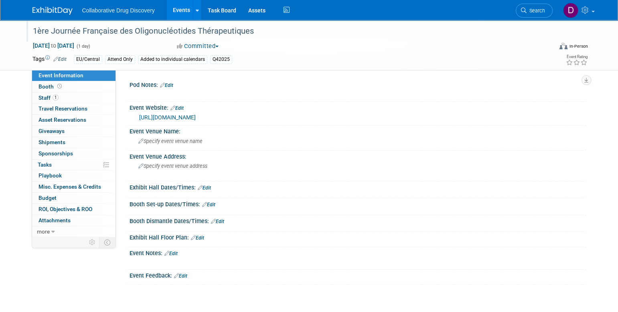
click at [179, 30] on div "1ère Journée Française des Oligonucléotides Thérapeutiques" at bounding box center [285, 31] width 510 height 14
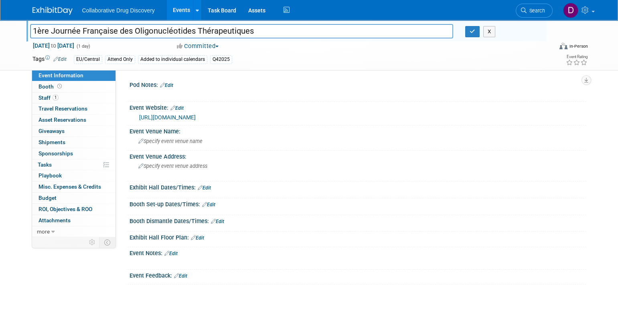
click at [179, 30] on input "1ère Journée Française des Oligonucléotides Thérapeutiques" at bounding box center [241, 31] width 423 height 14
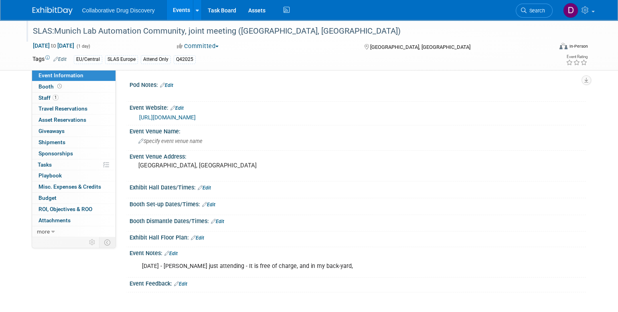
click at [107, 35] on div "SLAS:Munich Lab Automation Community, joint meeting ([GEOGRAPHIC_DATA], [GEOGRA…" at bounding box center [285, 31] width 510 height 14
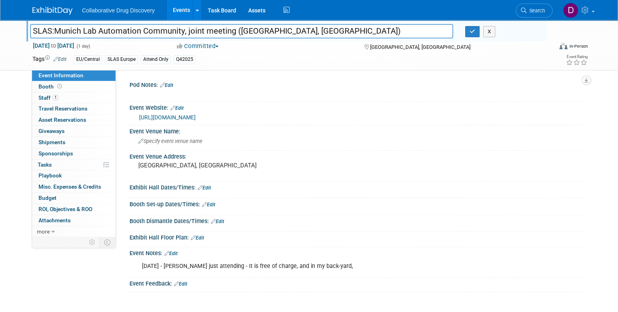
click at [107, 35] on input "SLAS:Munich Lab Automation Community, joint meeting ([GEOGRAPHIC_DATA], [GEOGRA…" at bounding box center [241, 31] width 423 height 14
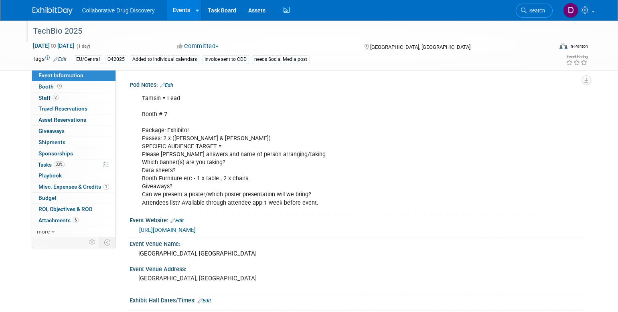
click at [54, 28] on div "TechBio 2025" at bounding box center [285, 31] width 510 height 14
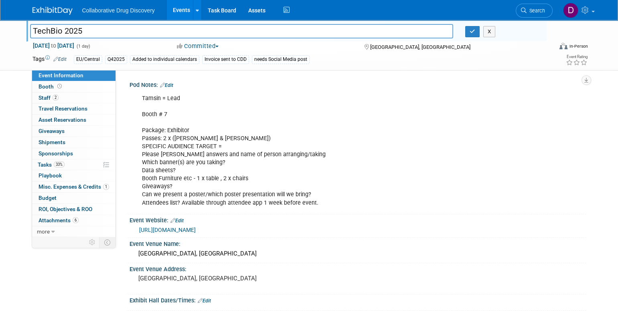
click at [54, 28] on input "TechBio 2025" at bounding box center [241, 31] width 423 height 14
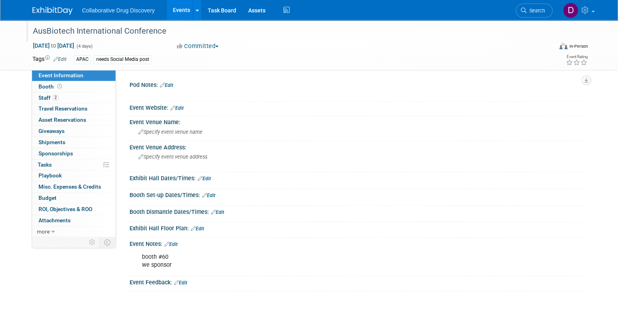
click at [55, 34] on div "AusBiotech International Conference" at bounding box center [285, 31] width 510 height 14
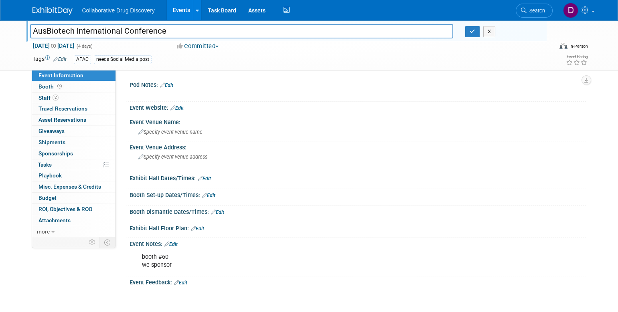
click at [55, 34] on input "AusBiotech International Conference" at bounding box center [241, 31] width 423 height 14
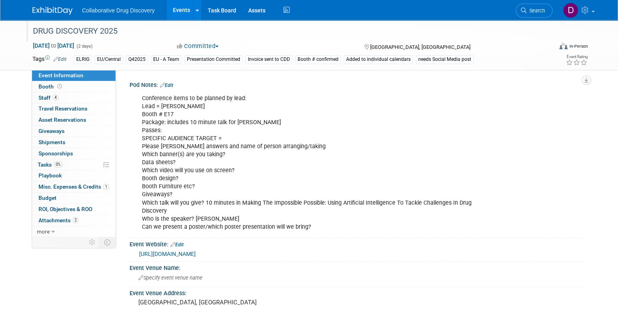
click at [50, 30] on div "DRUG DISCOVERY 2025" at bounding box center [285, 31] width 510 height 14
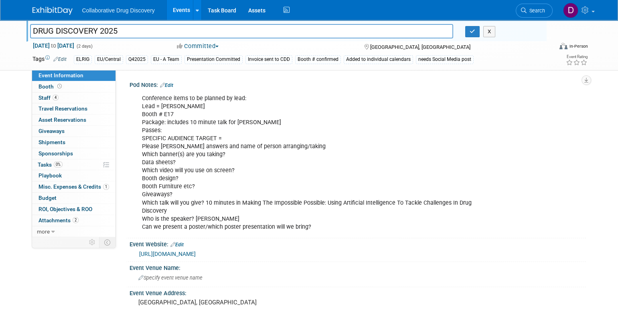
click at [50, 30] on input "DRUG DISCOVERY 2025" at bounding box center [241, 31] width 423 height 14
click at [50, 31] on input "DRUG DISCOVERY 2025" at bounding box center [241, 31] width 423 height 14
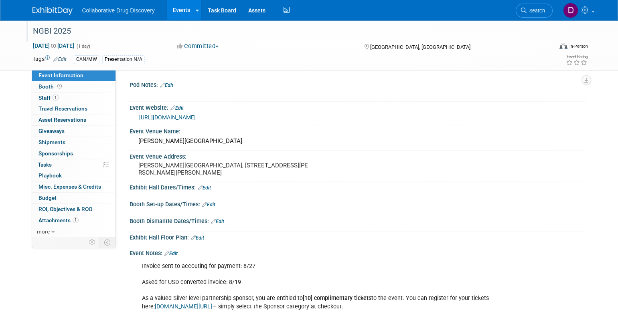
click at [63, 29] on div "NGBI 2025" at bounding box center [285, 31] width 510 height 14
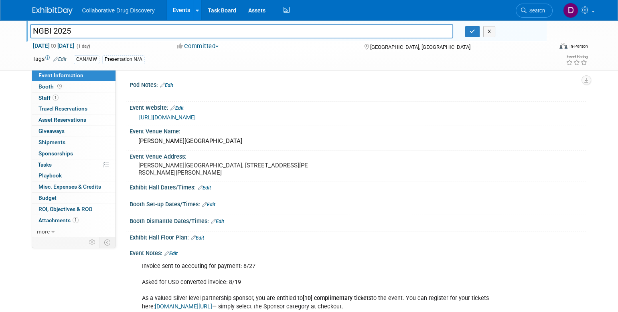
click at [63, 29] on input "NGBI 2025" at bounding box center [241, 31] width 423 height 14
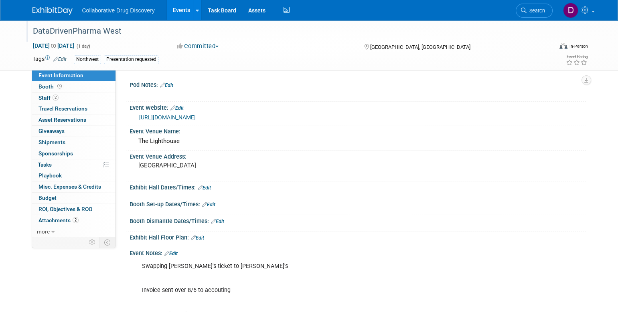
click at [89, 32] on div "DataDrivenPharma West" at bounding box center [285, 31] width 510 height 14
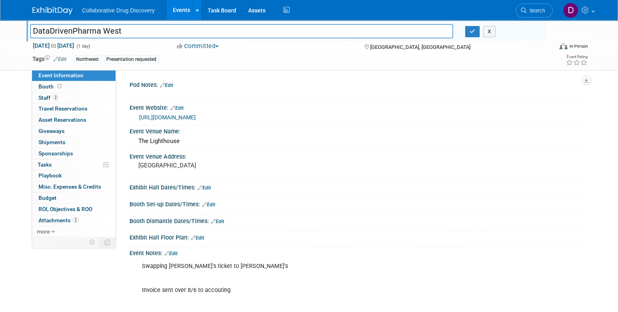
click at [89, 32] on input "DataDrivenPharma West" at bounding box center [241, 31] width 423 height 14
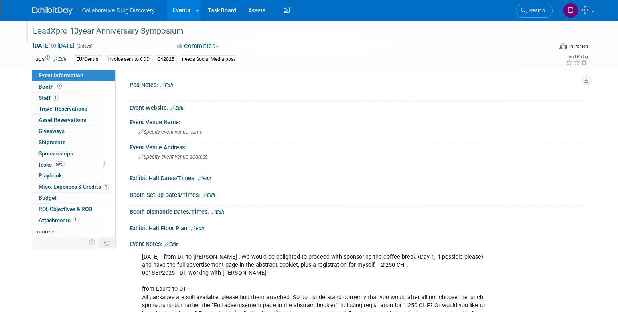
click at [46, 28] on div "LeadXpro 10year Anniversary Symposium" at bounding box center [285, 31] width 510 height 14
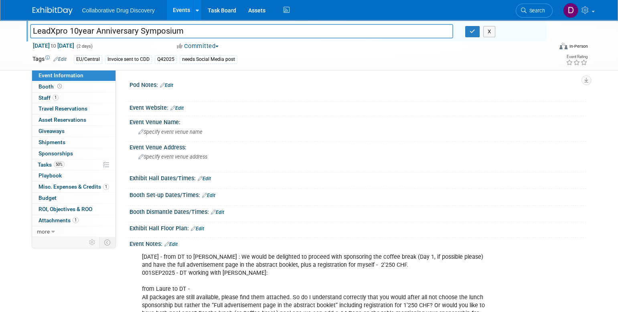
click at [46, 28] on input "LeadXpro 10year Anniversary Symposium" at bounding box center [241, 31] width 423 height 14
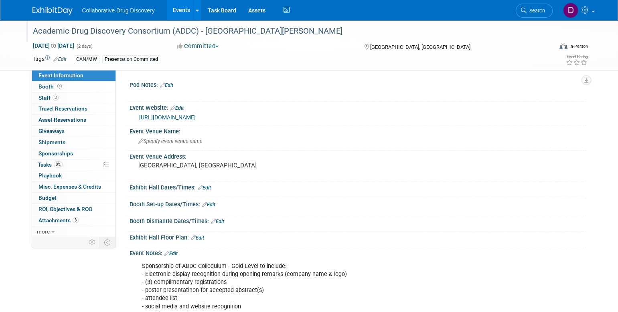
click at [115, 35] on div "Academic Drug Discovery Consortium (ADDC) - [GEOGRAPHIC_DATA][PERSON_NAME]" at bounding box center [285, 31] width 510 height 14
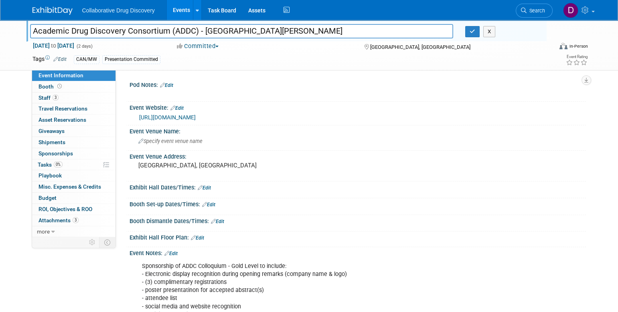
click at [115, 34] on input "Academic Drug Discovery Consortium (ADDC) - [GEOGRAPHIC_DATA][PERSON_NAME]" at bounding box center [241, 31] width 423 height 14
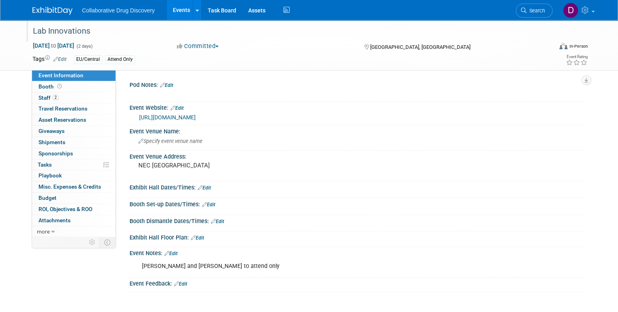
click at [59, 32] on div "Lab Innovations" at bounding box center [285, 31] width 510 height 14
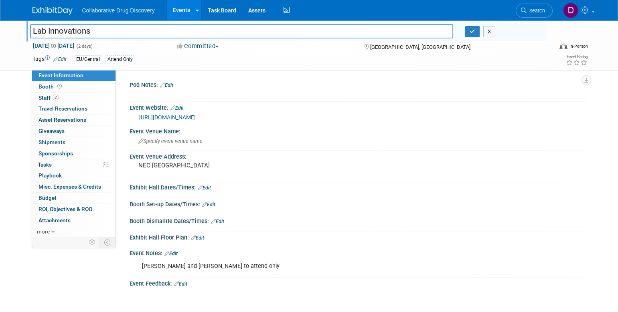
click at [59, 31] on input "Lab Innovations" at bounding box center [241, 31] width 423 height 14
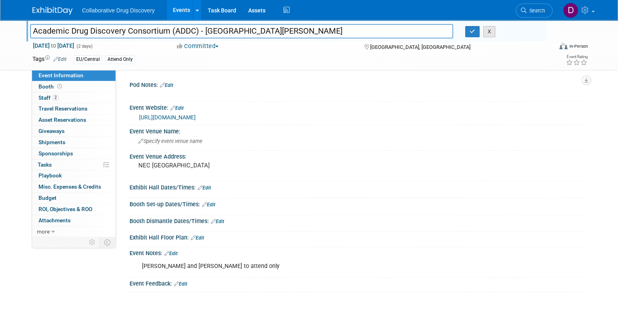
type input "Academic Drug Discovery Consortium (ADDC) - [GEOGRAPHIC_DATA][PERSON_NAME]"
click at [491, 30] on button "X" at bounding box center [489, 31] width 12 height 11
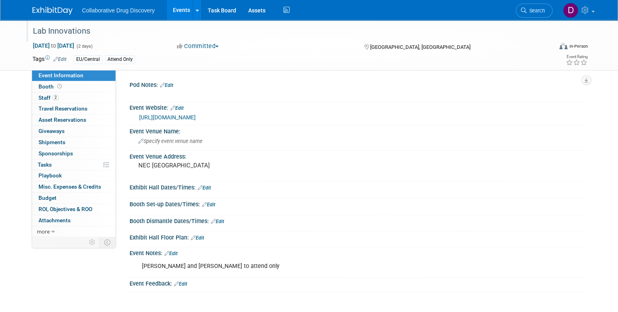
click at [58, 34] on div "Lab Innovations" at bounding box center [285, 31] width 510 height 14
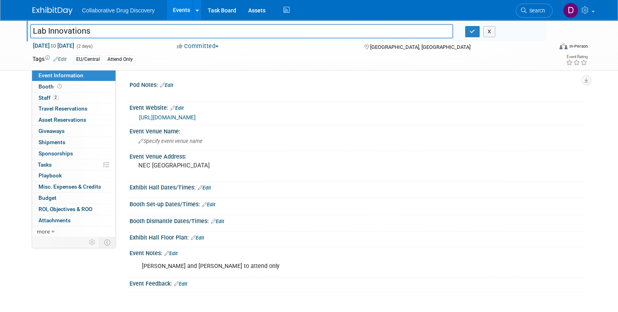
click at [58, 34] on input "Lab Innovations" at bounding box center [241, 31] width 423 height 14
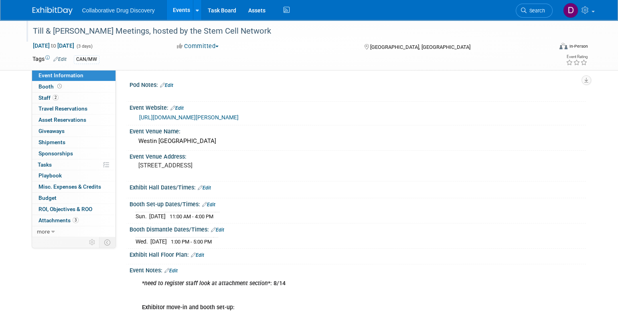
click at [139, 36] on div "Till & [PERSON_NAME] Meetings, hosted by the Stem Cell Network" at bounding box center [285, 31] width 510 height 14
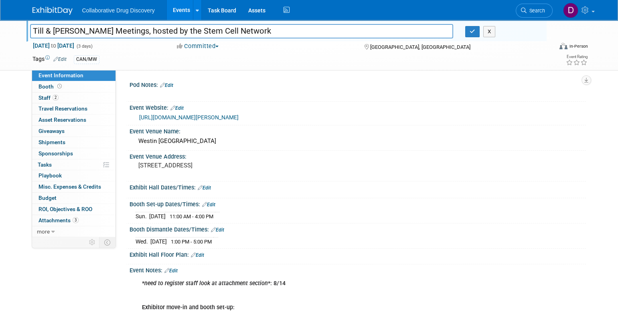
click at [139, 34] on input "Till & [PERSON_NAME] Meetings, hosted by the Stem Cell Network" at bounding box center [241, 31] width 423 height 14
